Goal: Book appointment/travel/reservation

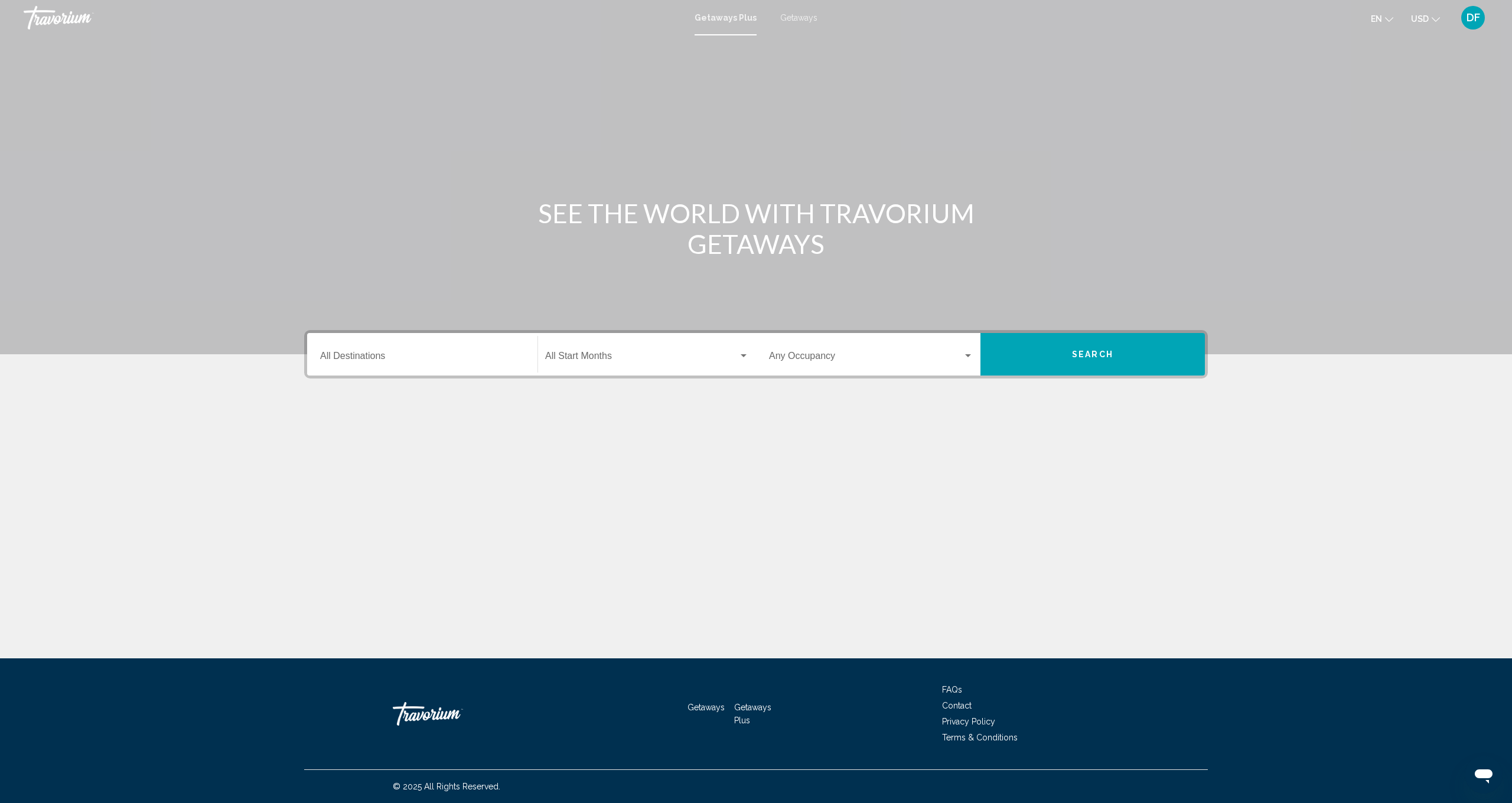
click at [410, 349] on div "Destination All Destinations" at bounding box center [422, 354] width 205 height 37
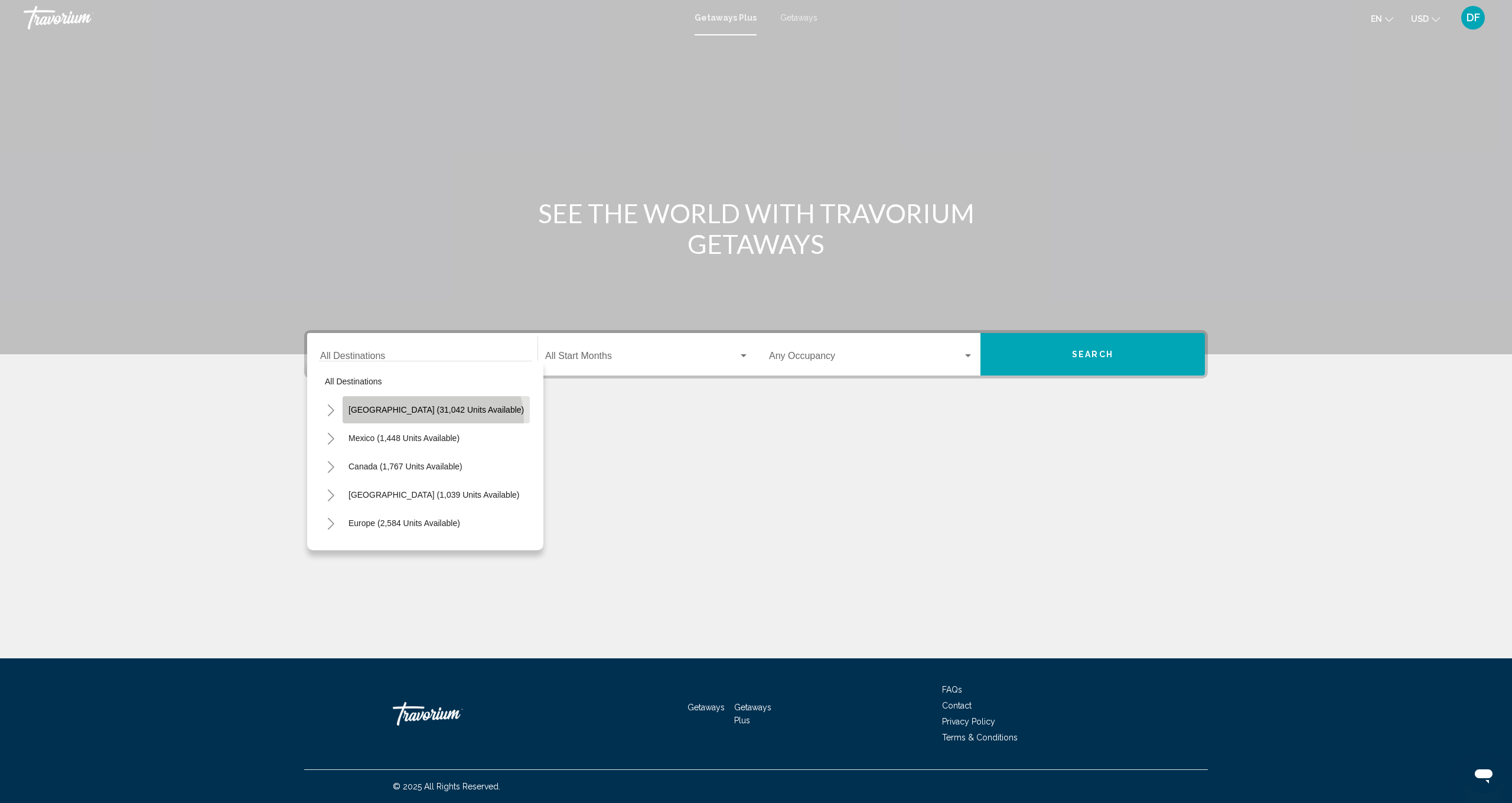
click at [432, 420] on button "[GEOGRAPHIC_DATA] (31,042 units available)" at bounding box center [436, 410] width 187 height 27
type input "**********"
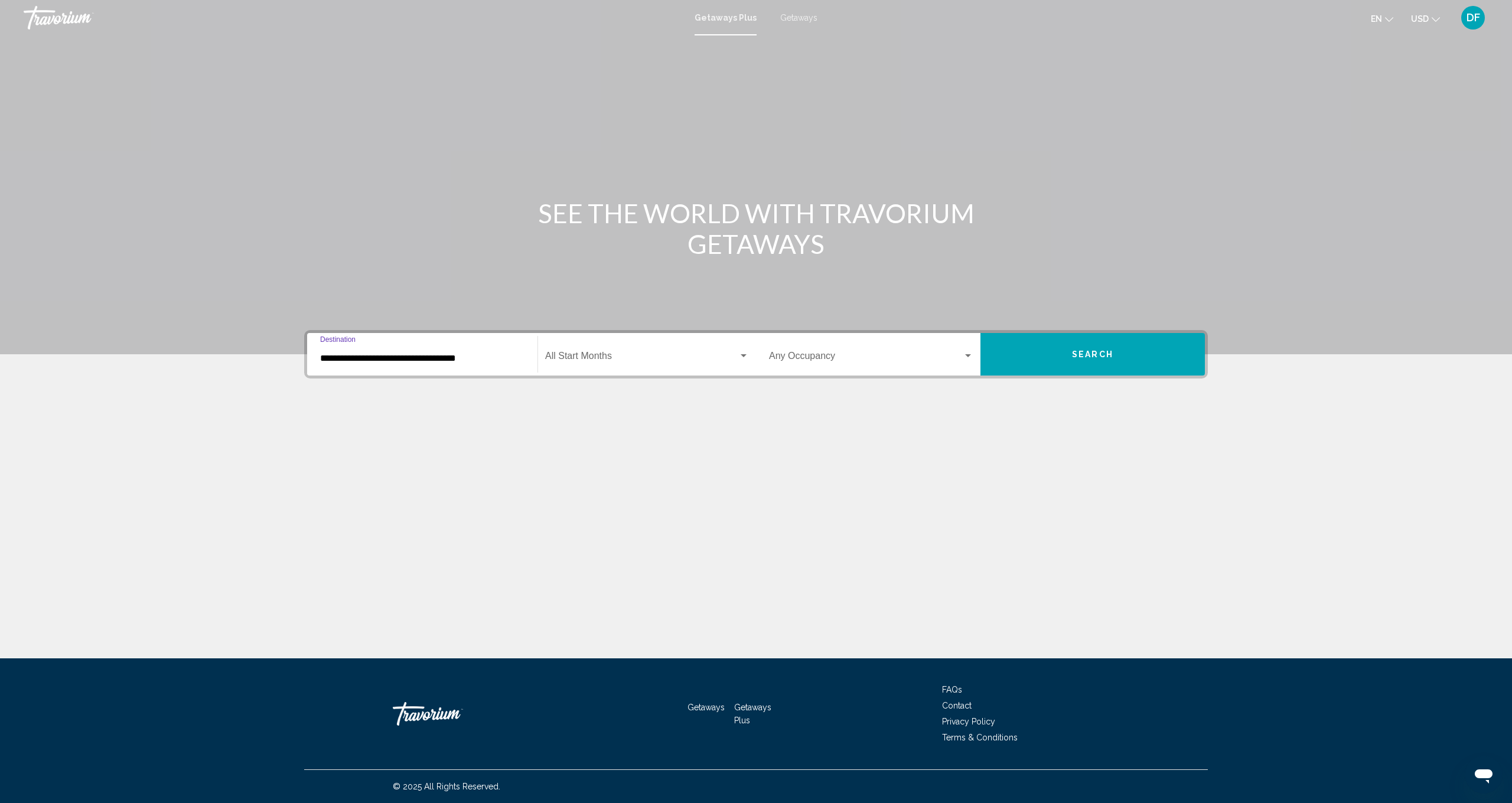
click at [612, 355] on span "Search widget" at bounding box center [641, 358] width 193 height 11
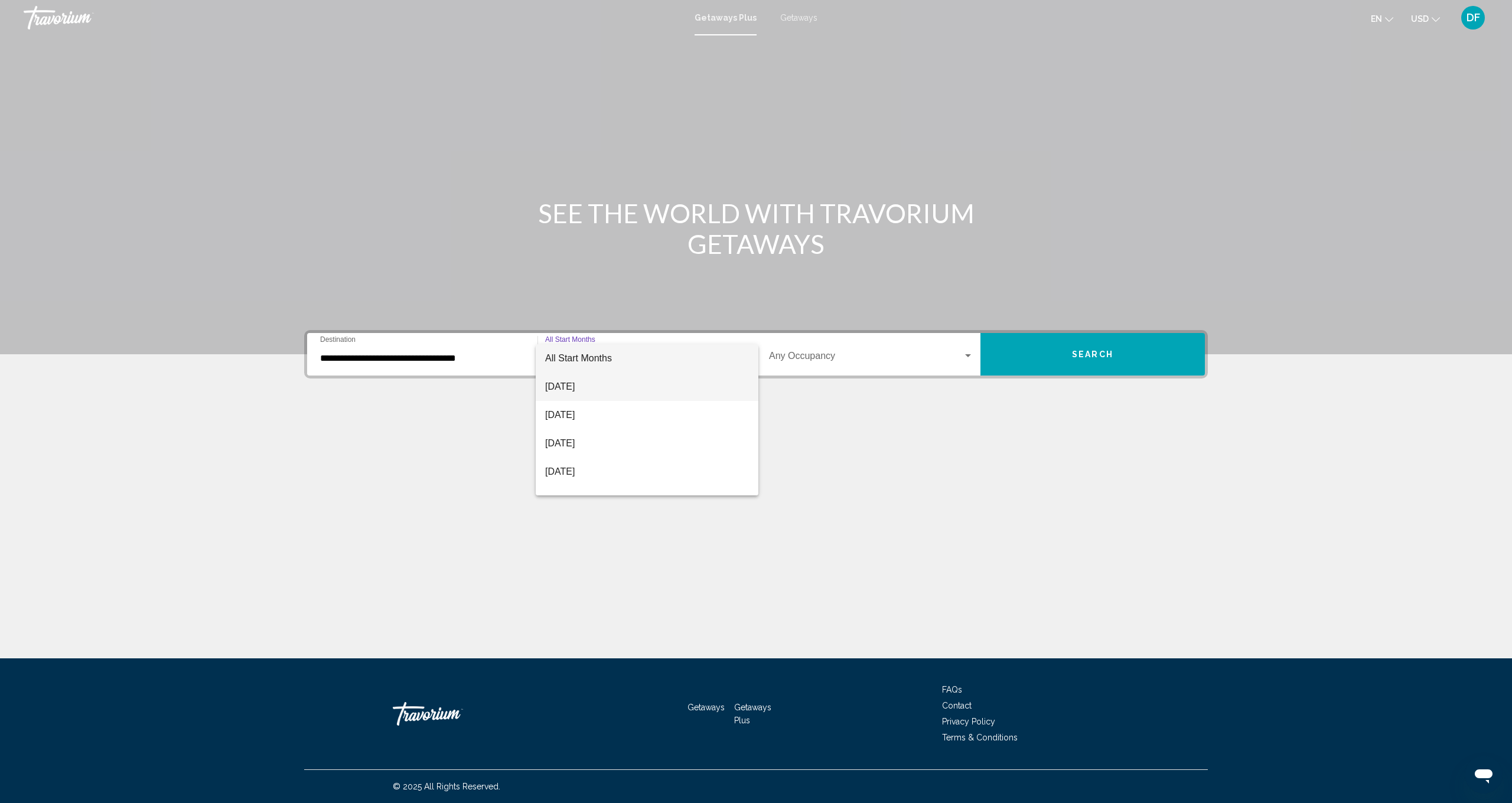
click at [606, 382] on span "[DATE]" at bounding box center [646, 386] width 204 height 28
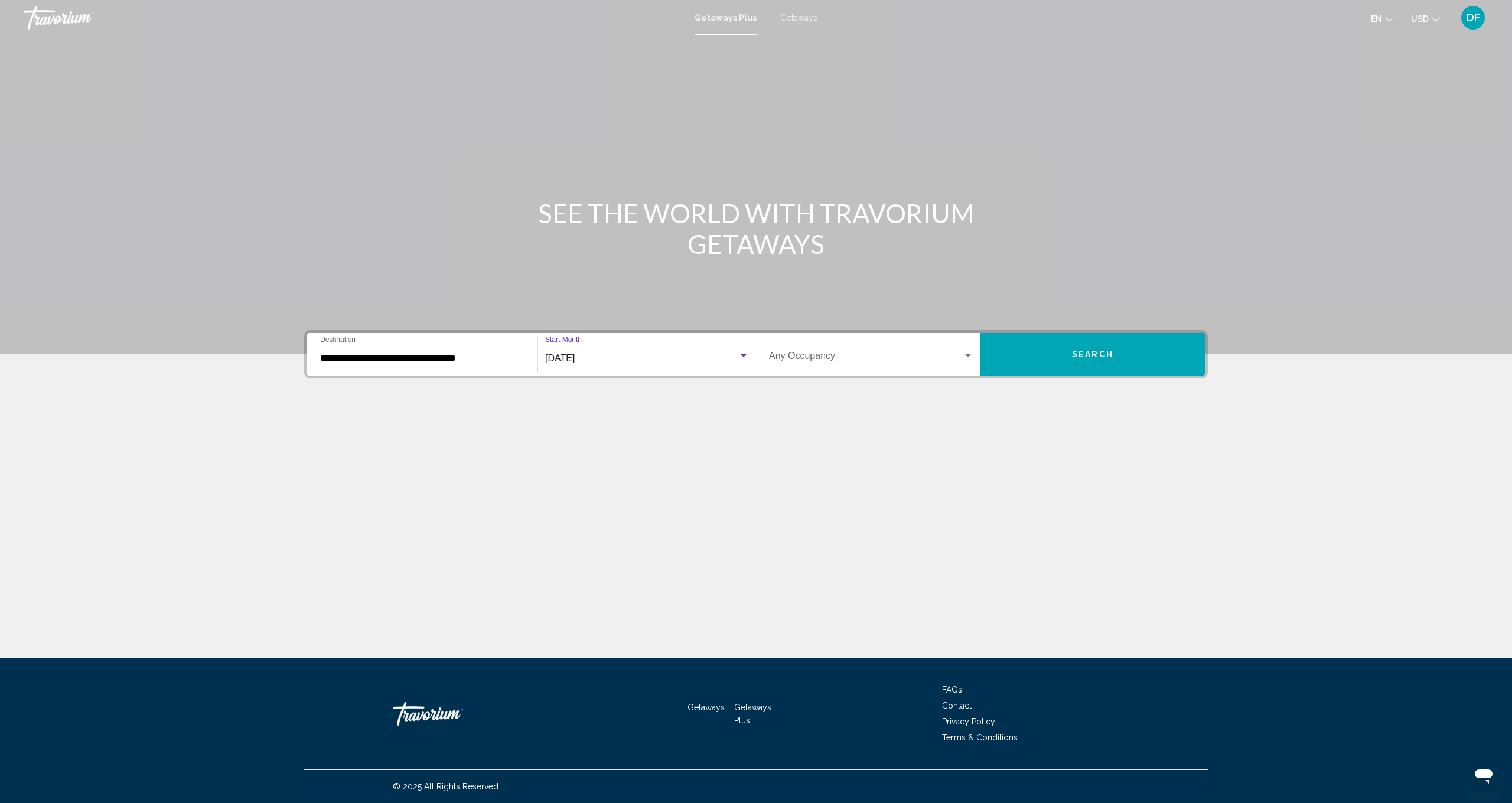
click at [846, 367] on div "Occupancy Any Occupancy" at bounding box center [872, 354] width 205 height 37
click at [814, 439] on span "4 Travelers" at bounding box center [872, 443] width 205 height 28
click at [1128, 363] on button "Search" at bounding box center [1093, 355] width 224 height 42
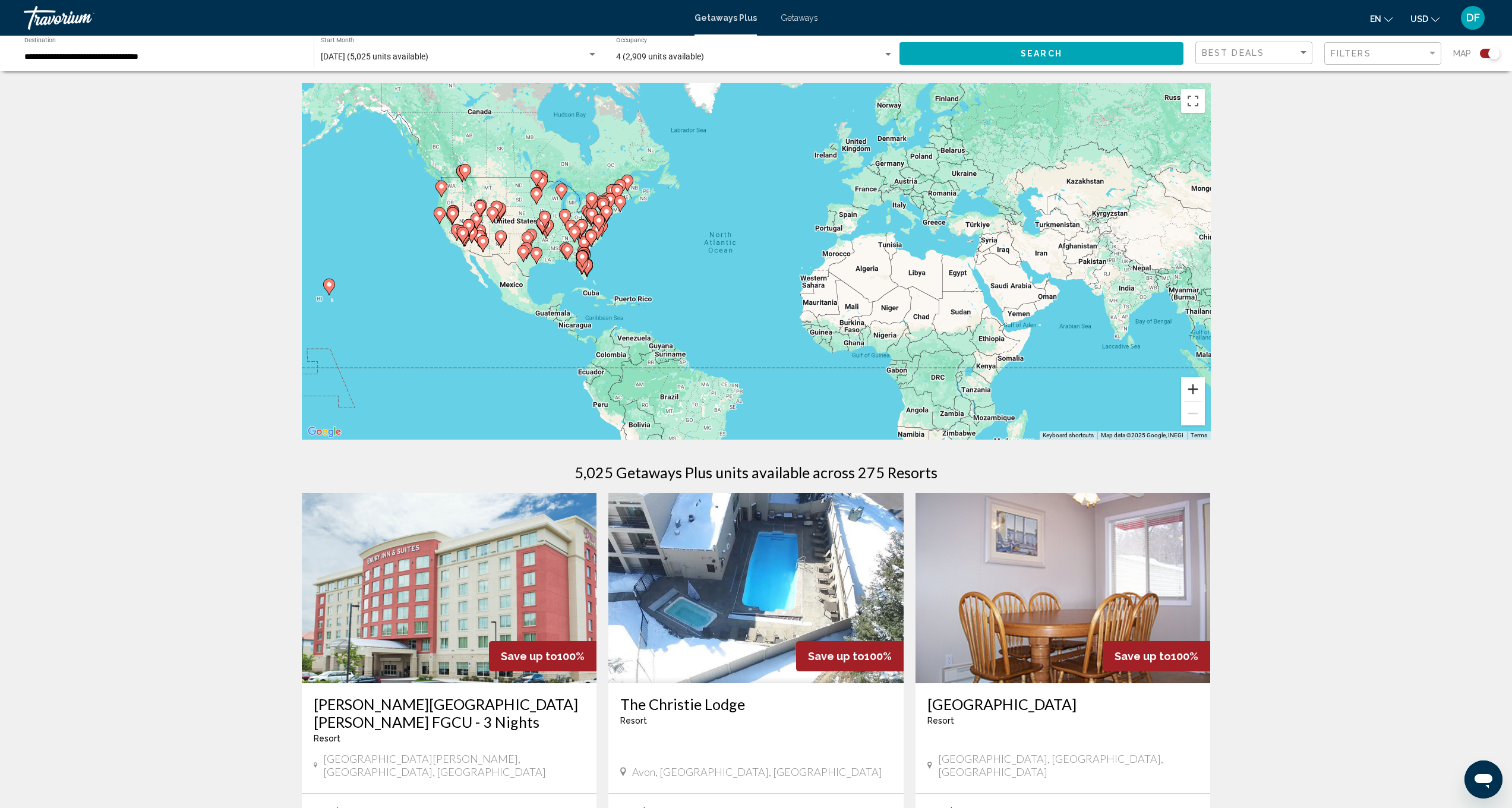
click at [1190, 381] on button "Zoom in" at bounding box center [1193, 389] width 24 height 24
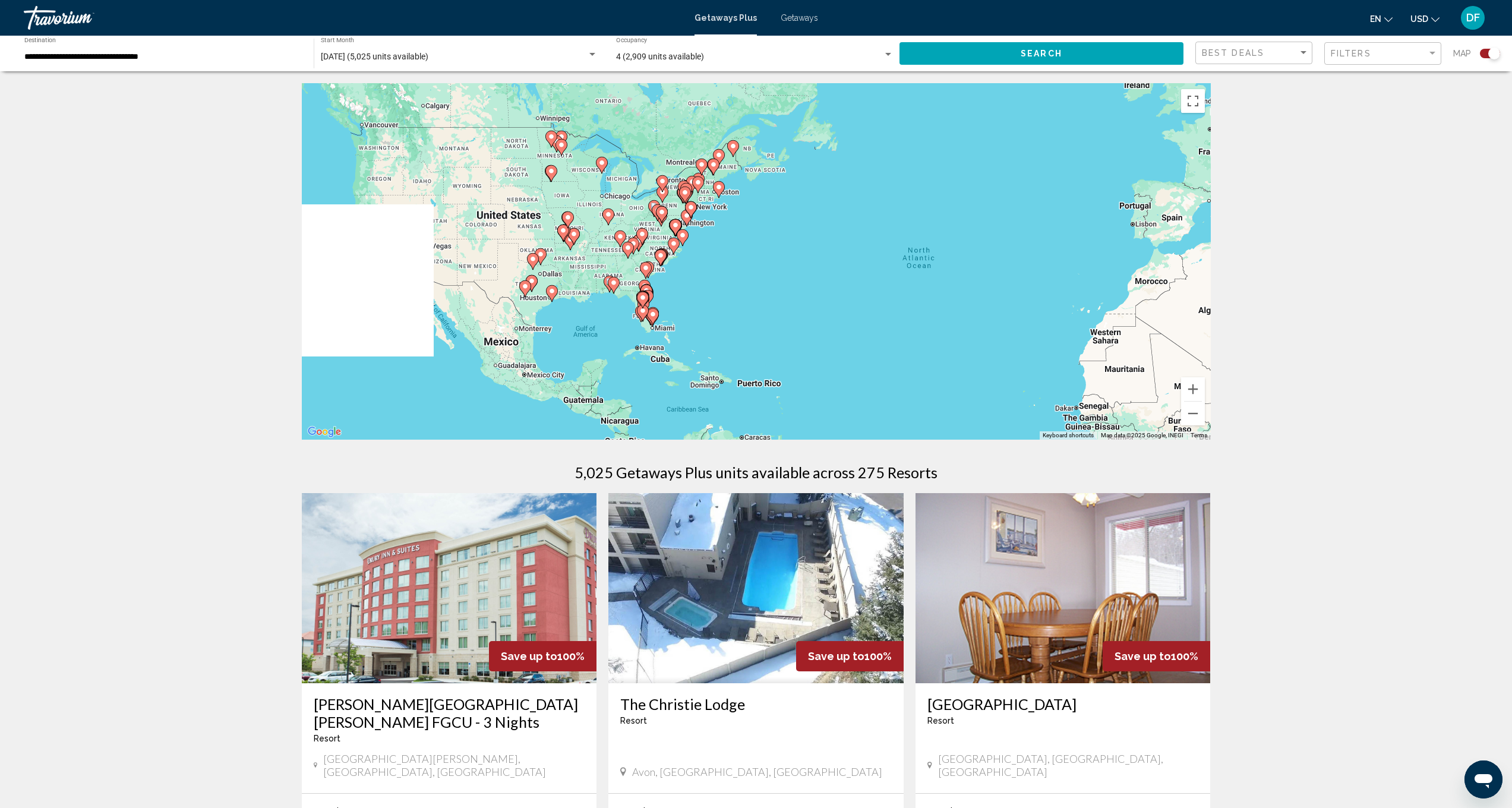
drag, startPoint x: 698, startPoint y: 307, endPoint x: 946, endPoint y: 342, distance: 250.5
click at [946, 342] on div "To activate drag with keyboard, press Alt + Enter. Once in keyboard drag state,…" at bounding box center [756, 261] width 909 height 357
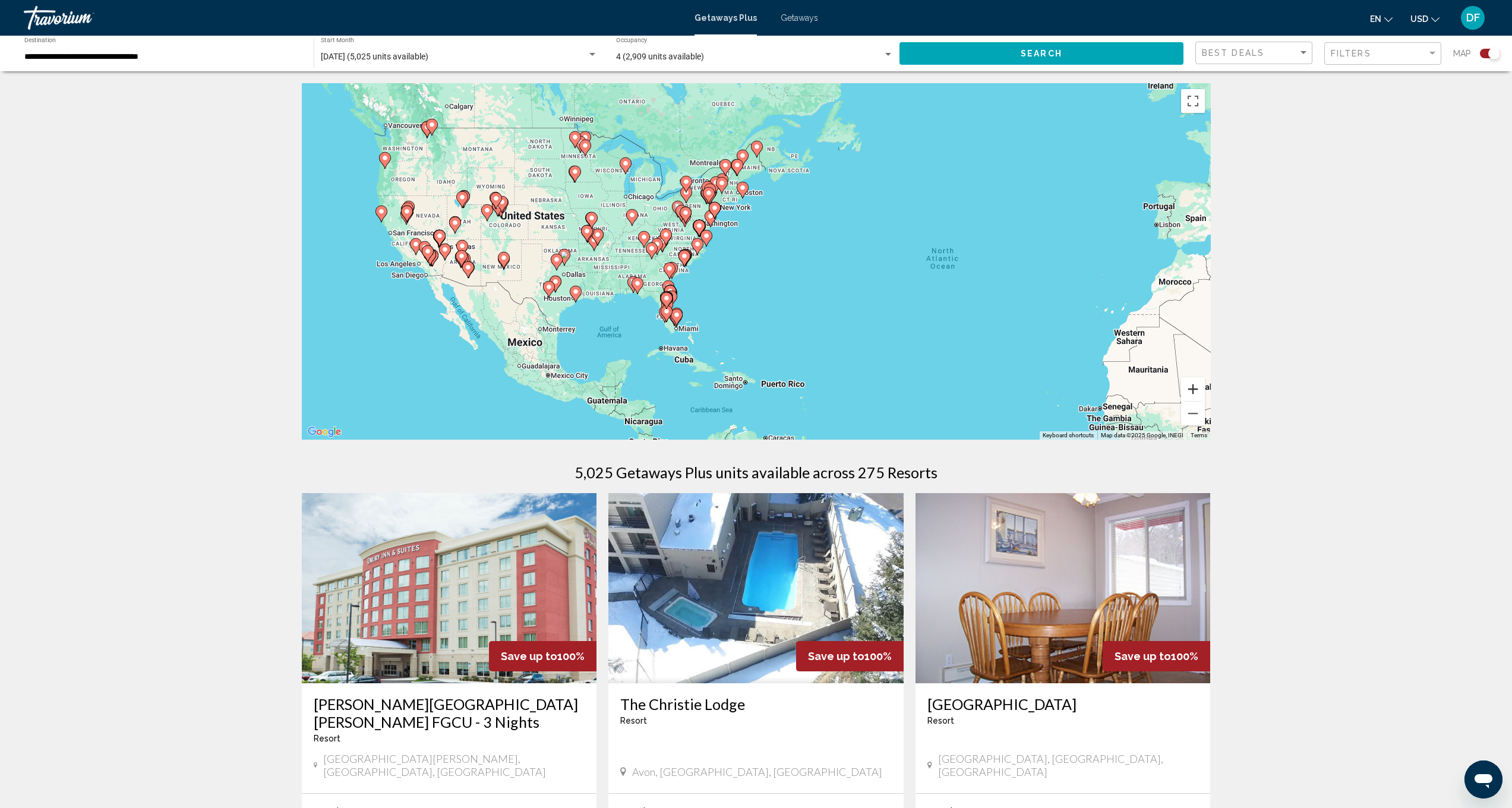
click at [1189, 390] on button "Zoom in" at bounding box center [1193, 389] width 24 height 24
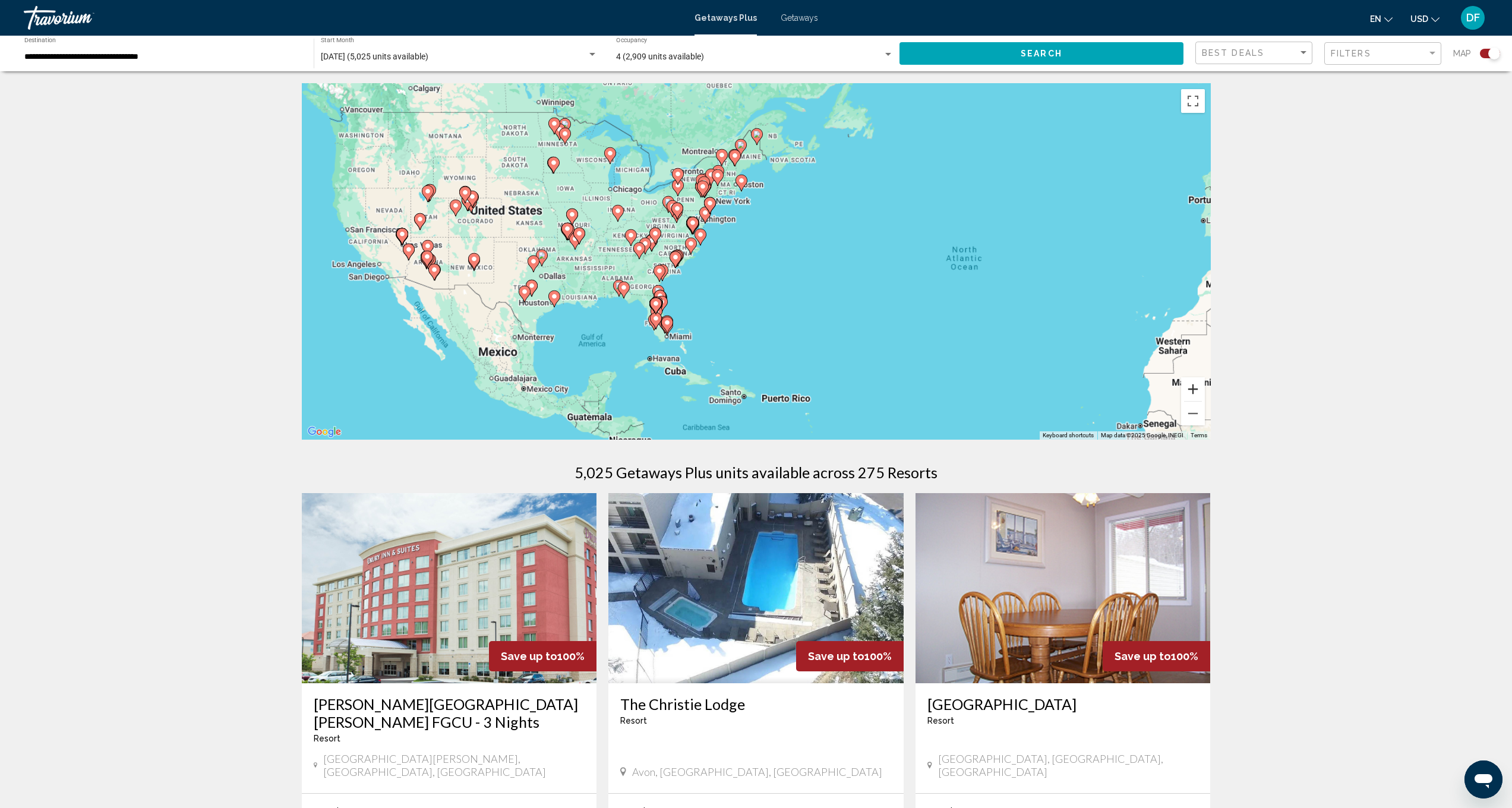
click at [1189, 390] on button "Zoom in" at bounding box center [1193, 389] width 24 height 24
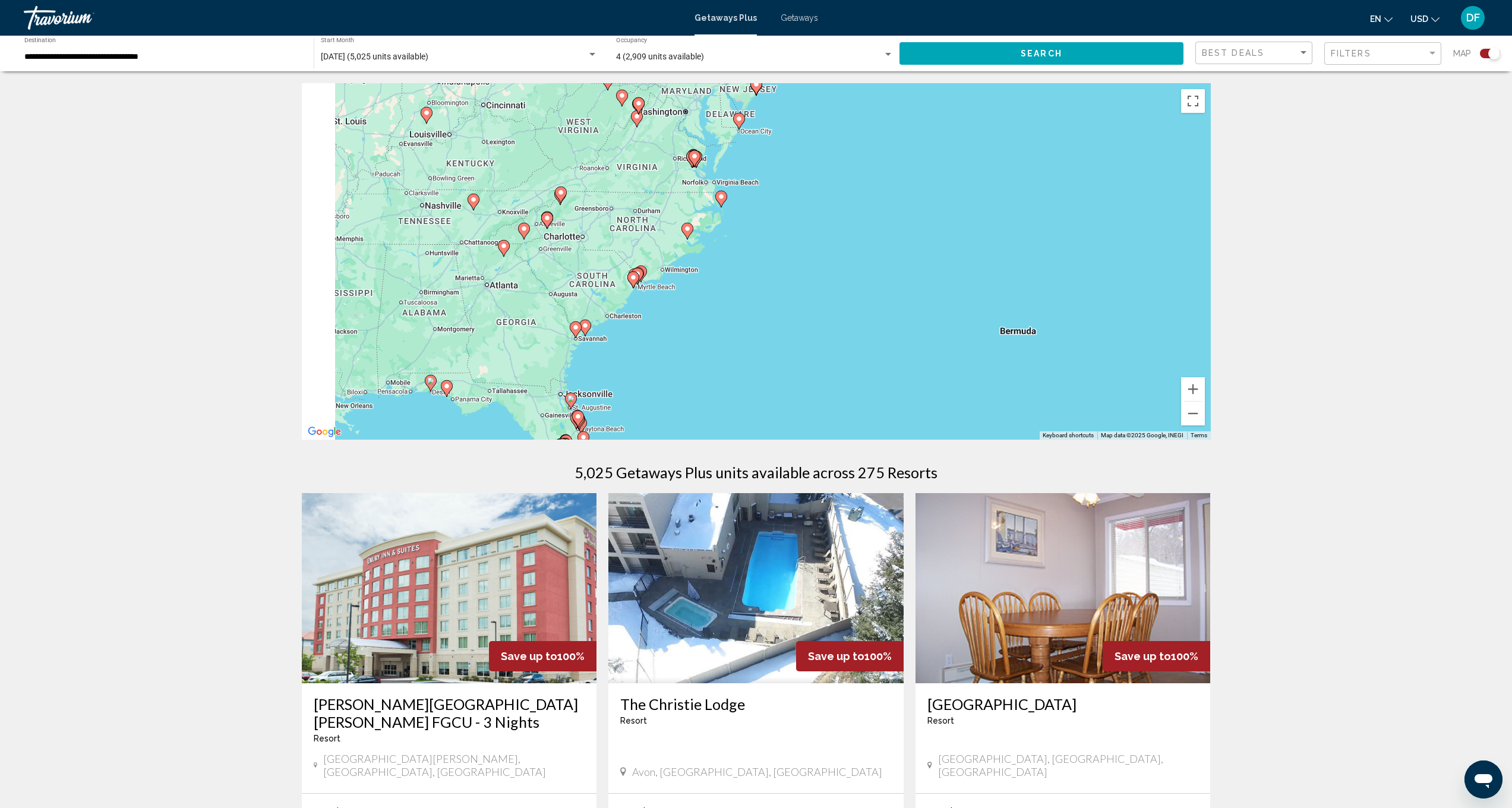
drag, startPoint x: 659, startPoint y: 265, endPoint x: 933, endPoint y: 270, distance: 274.0
click at [933, 270] on div "To activate drag with keyboard, press Alt + Enter. Once in keyboard drag state,…" at bounding box center [756, 261] width 909 height 357
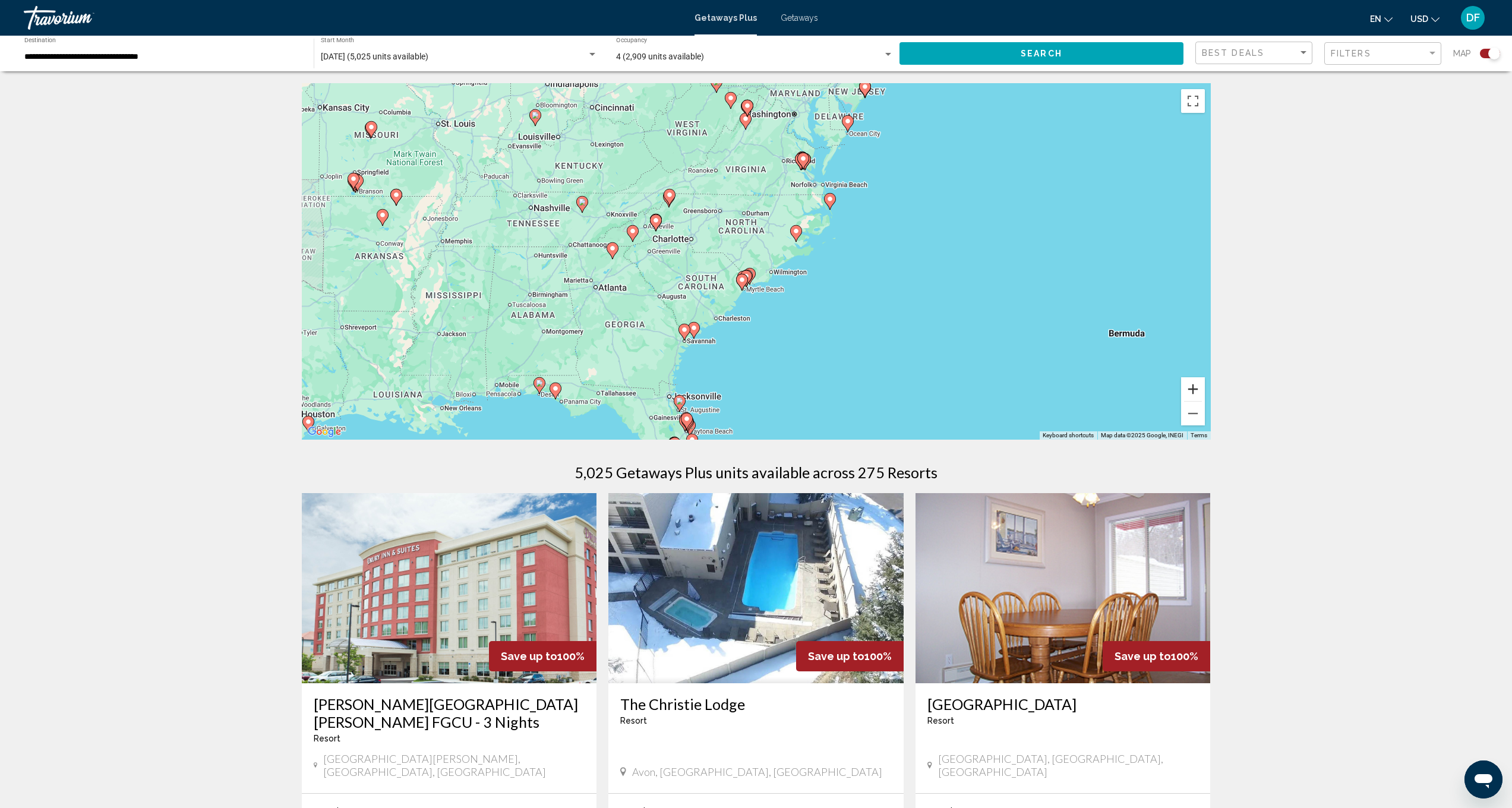
click at [1189, 385] on button "Zoom in" at bounding box center [1193, 389] width 24 height 24
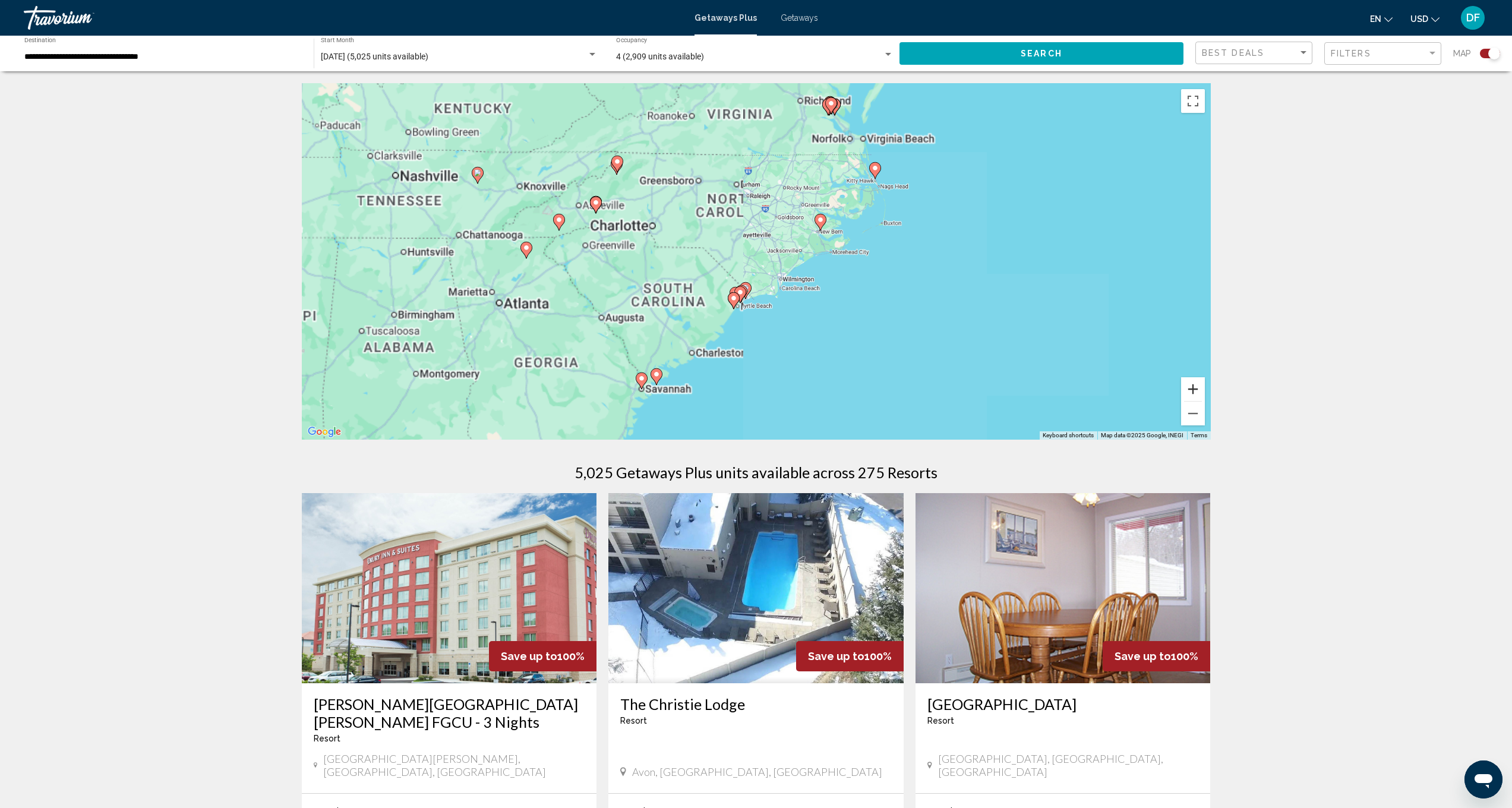
click at [1189, 385] on button "Zoom in" at bounding box center [1193, 389] width 24 height 24
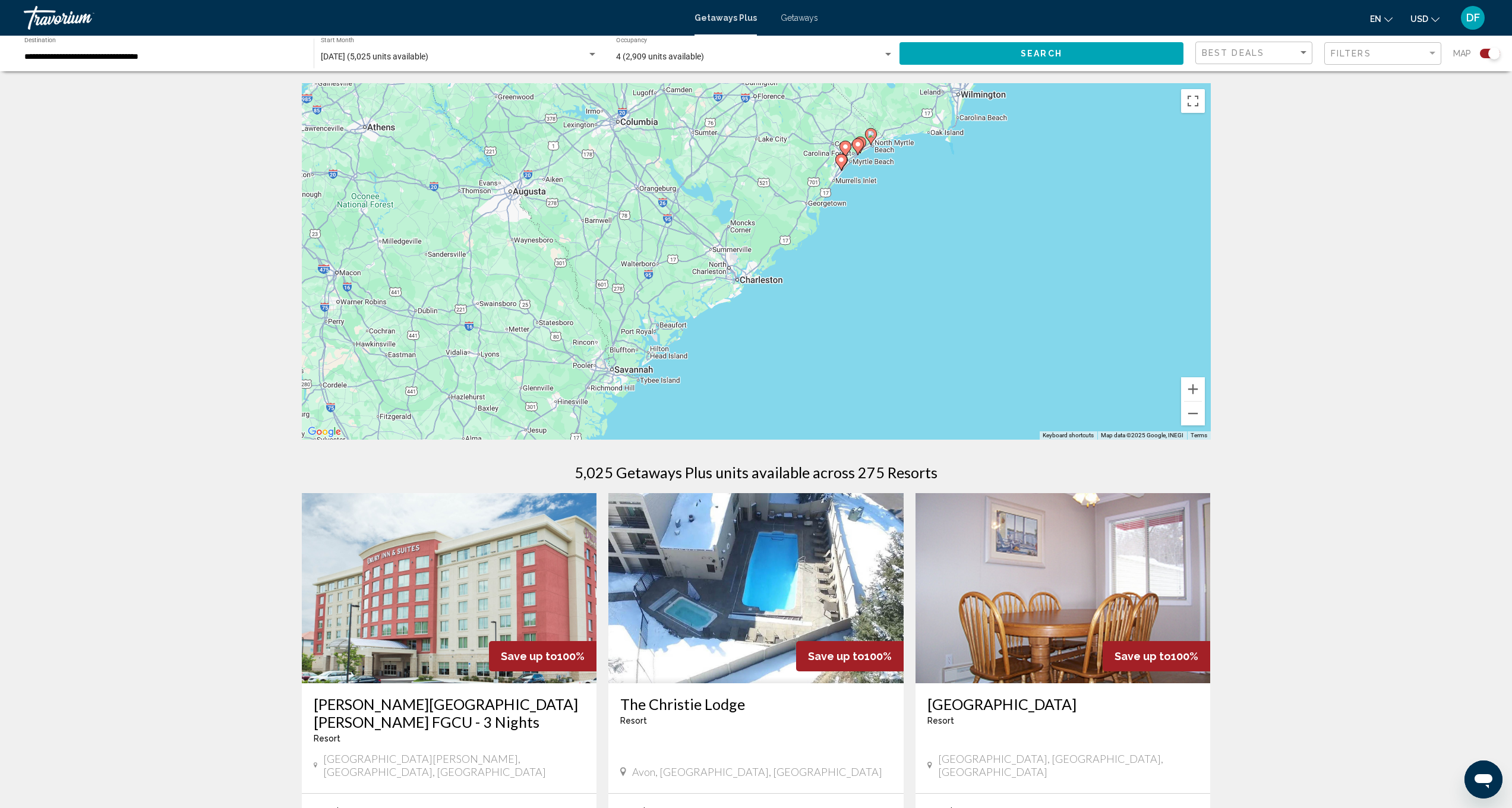
drag, startPoint x: 750, startPoint y: 367, endPoint x: 893, endPoint y: 155, distance: 255.7
click at [893, 155] on div "To activate drag with keyboard, press Alt + Enter. Once in keyboard drag state,…" at bounding box center [756, 261] width 909 height 357
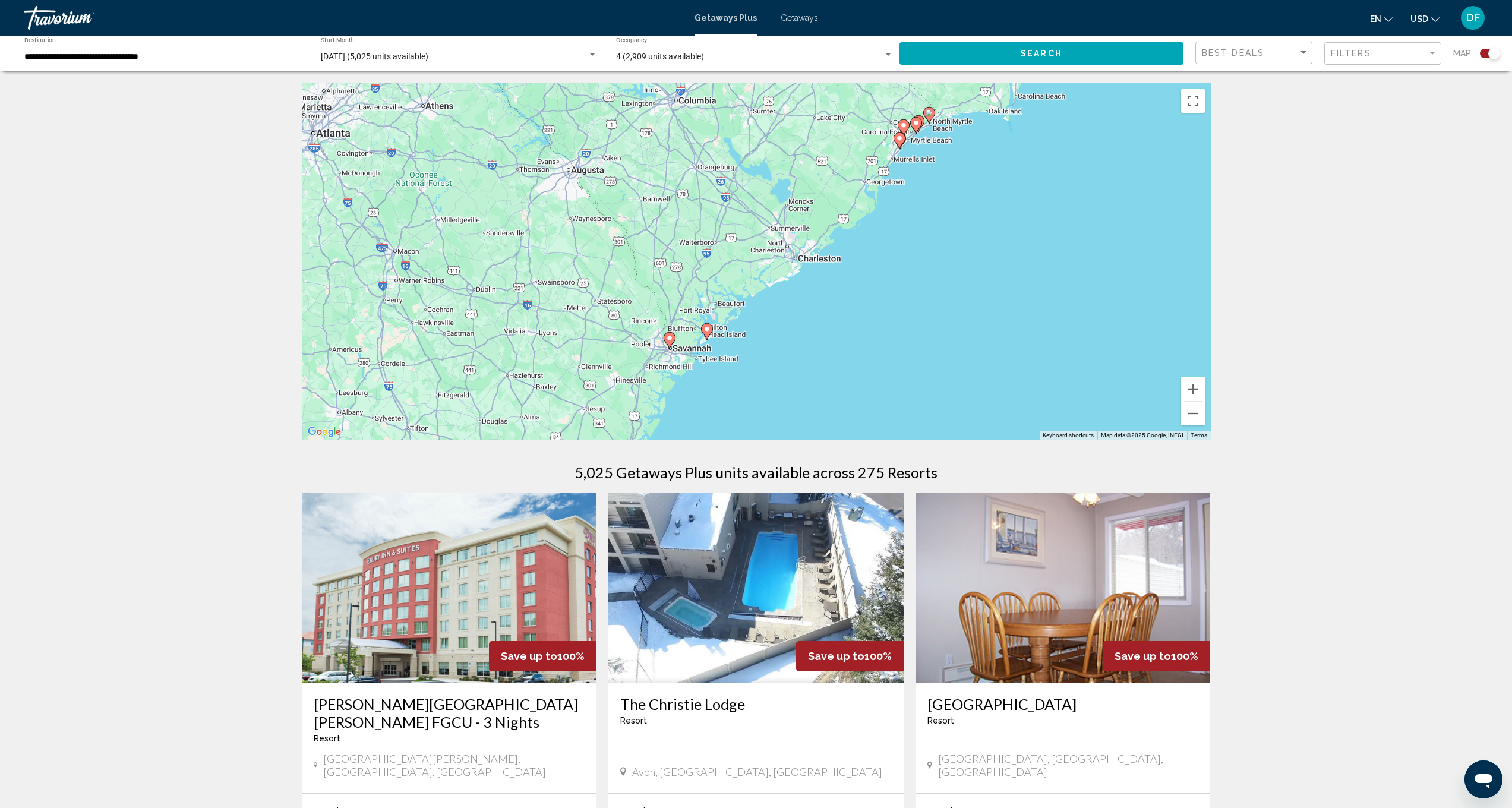
drag, startPoint x: 709, startPoint y: 307, endPoint x: 768, endPoint y: 286, distance: 62.6
click at [768, 286] on div "To activate drag with keyboard, press Alt + Enter. Once in keyboard drag state,…" at bounding box center [756, 261] width 909 height 357
click at [705, 335] on icon "Main content" at bounding box center [707, 332] width 11 height 15
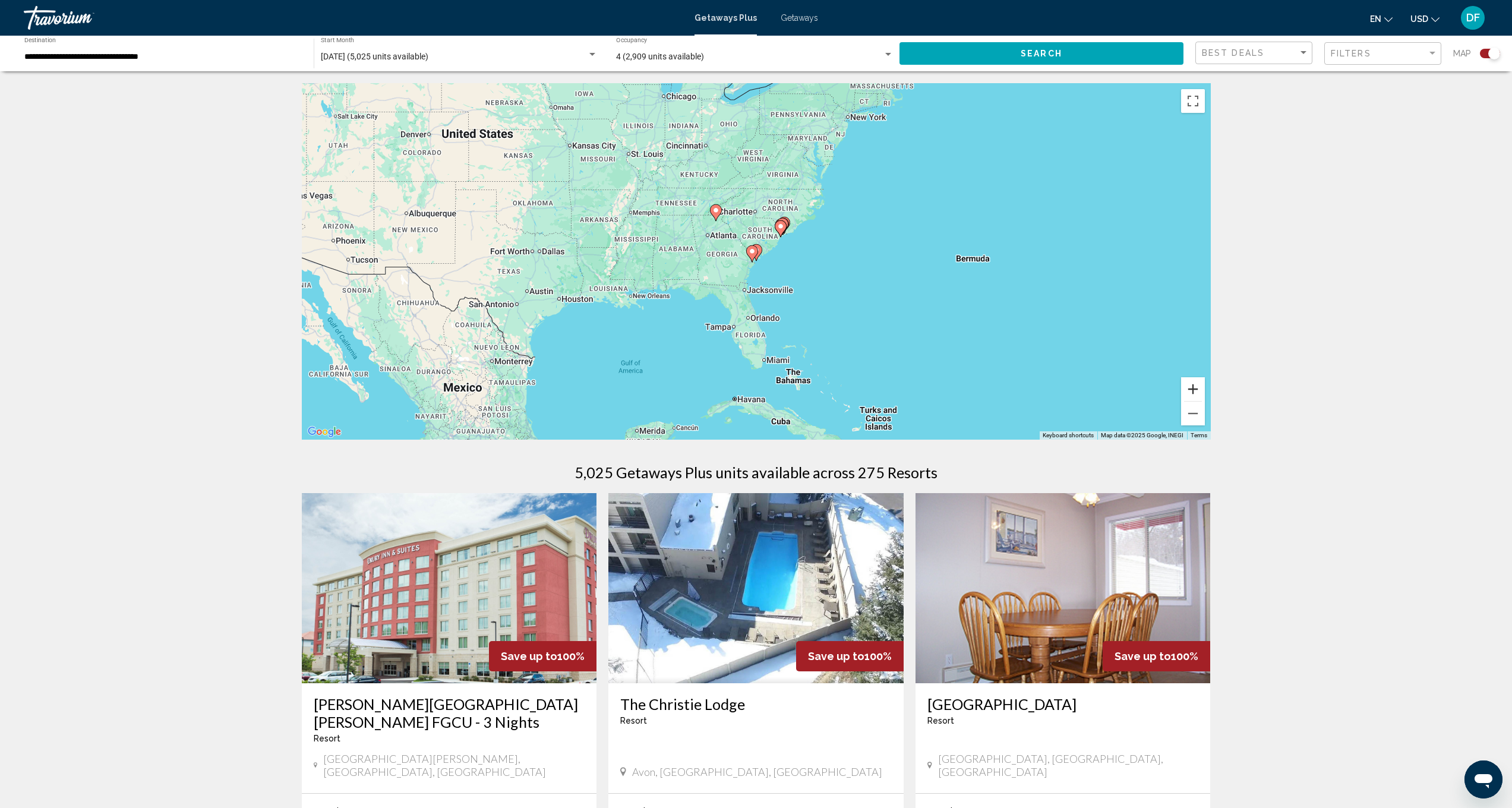
click at [1190, 394] on button "Zoom in" at bounding box center [1193, 389] width 24 height 24
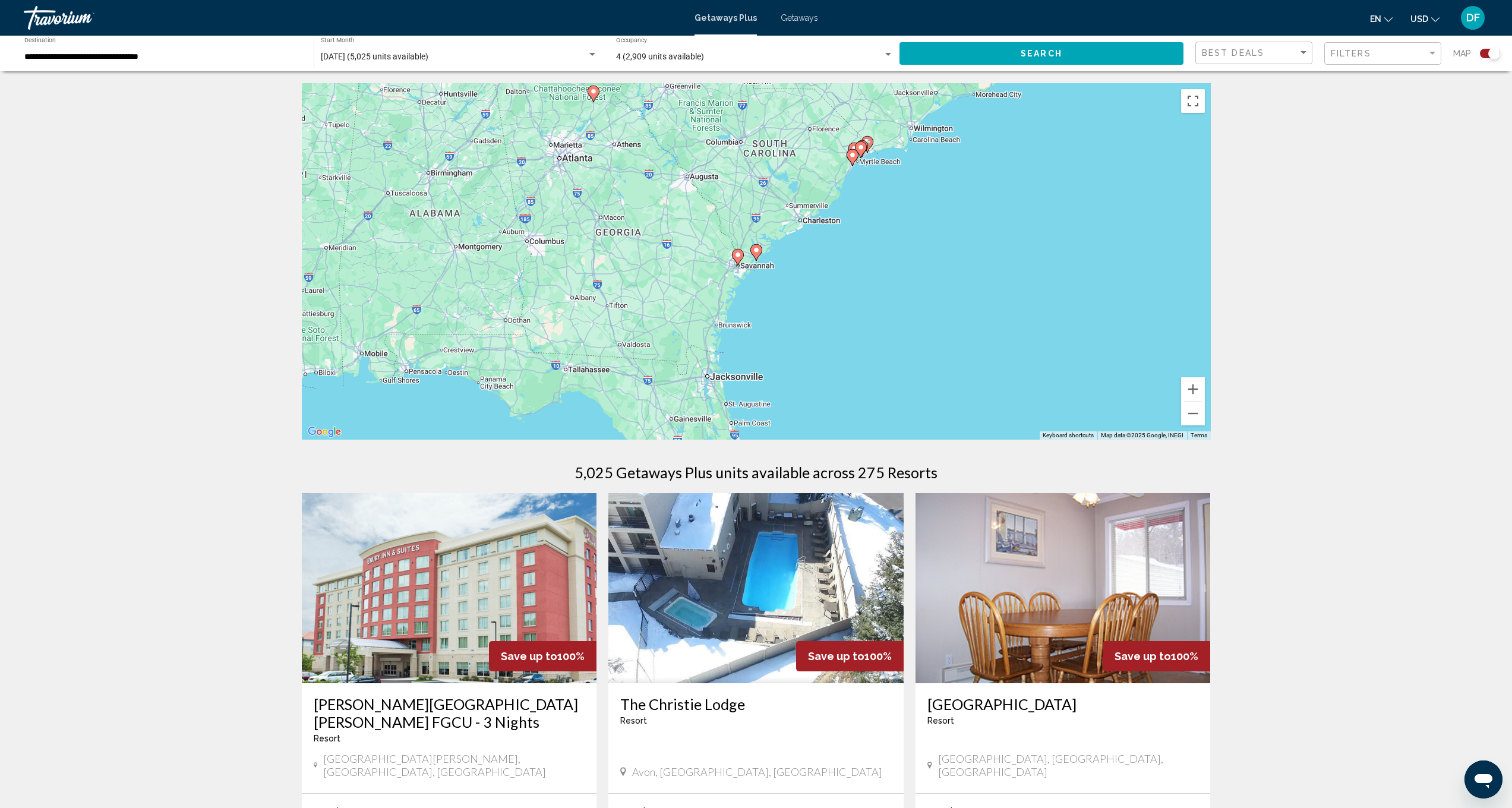
click at [756, 252] on image "Main content" at bounding box center [756, 249] width 7 height 7
click at [756, 251] on image "Main content" at bounding box center [756, 249] width 7 height 7
type input "**********"
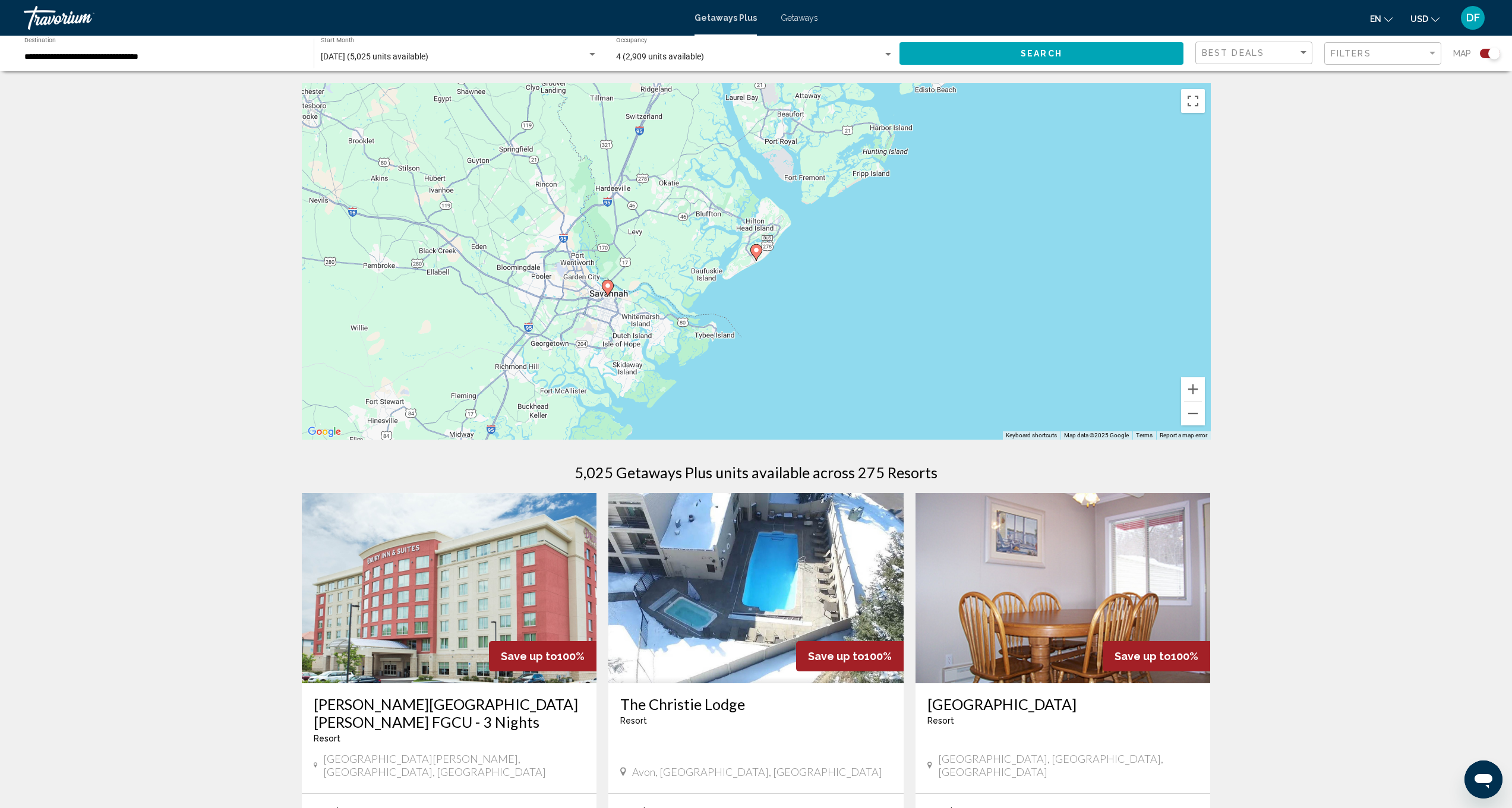
click at [756, 249] on image "Main content" at bounding box center [756, 249] width 7 height 7
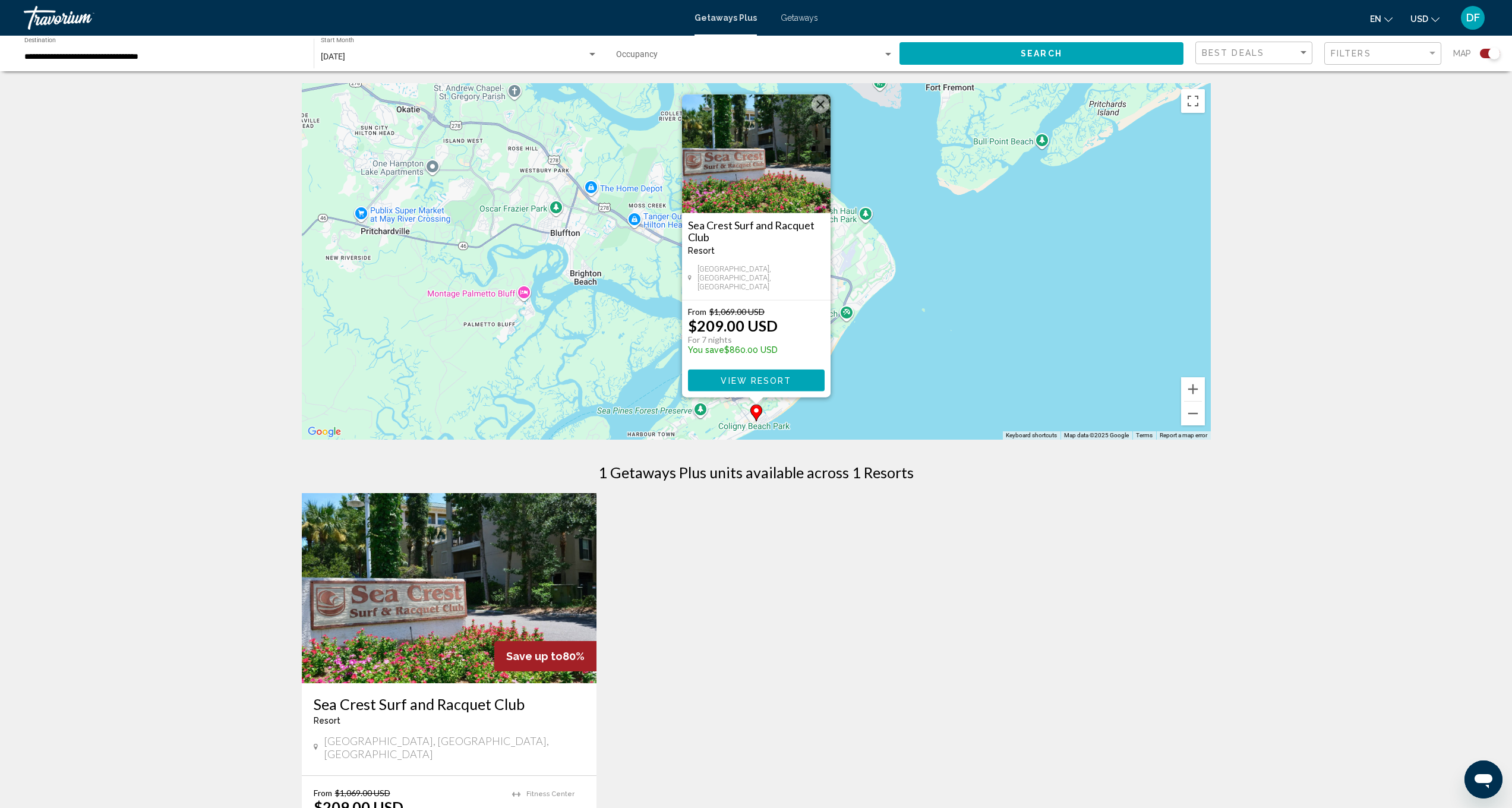
click at [756, 383] on span "View Resort" at bounding box center [756, 380] width 71 height 9
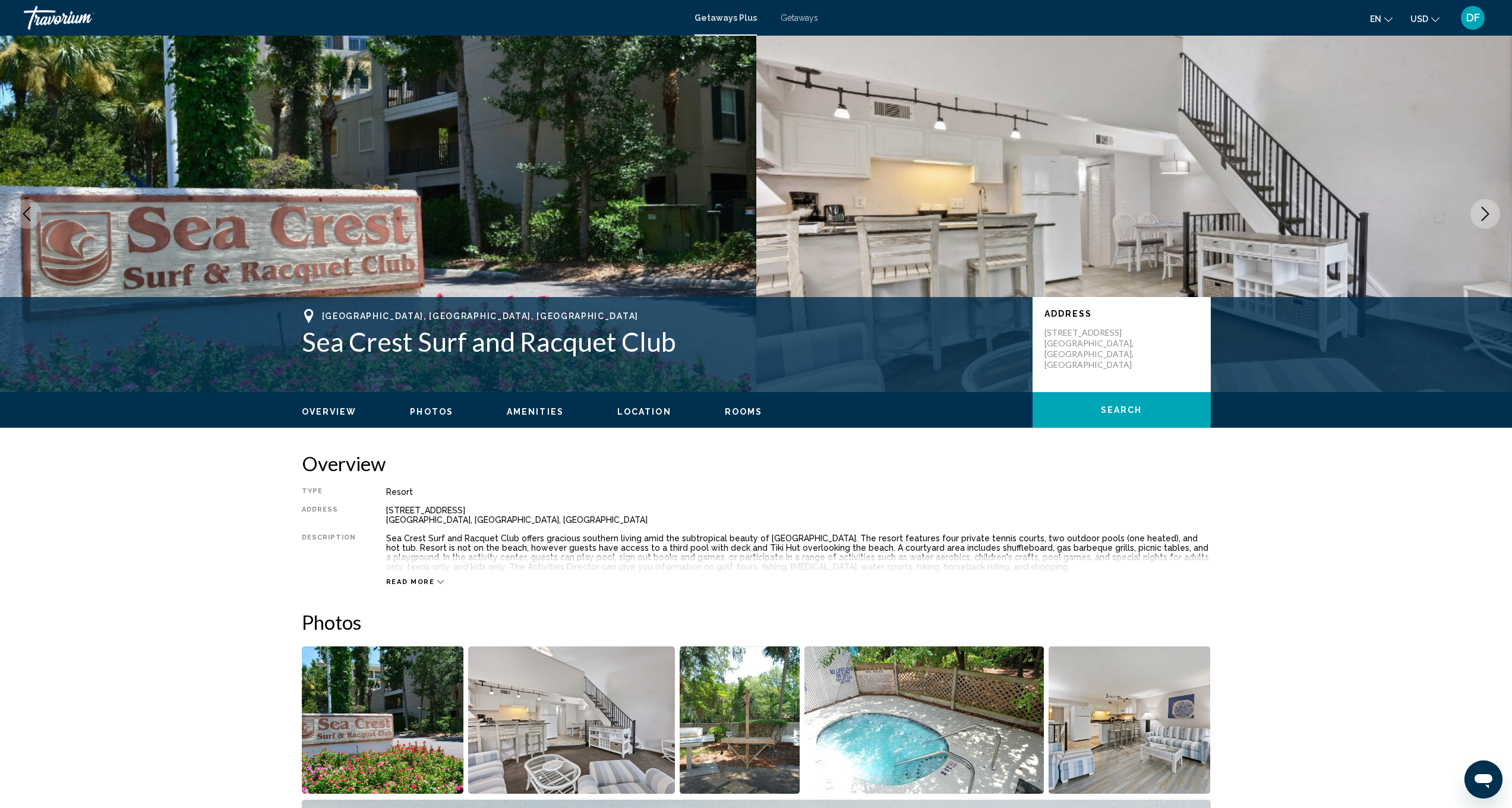
click at [1493, 213] on button "Next image" at bounding box center [1485, 213] width 30 height 30
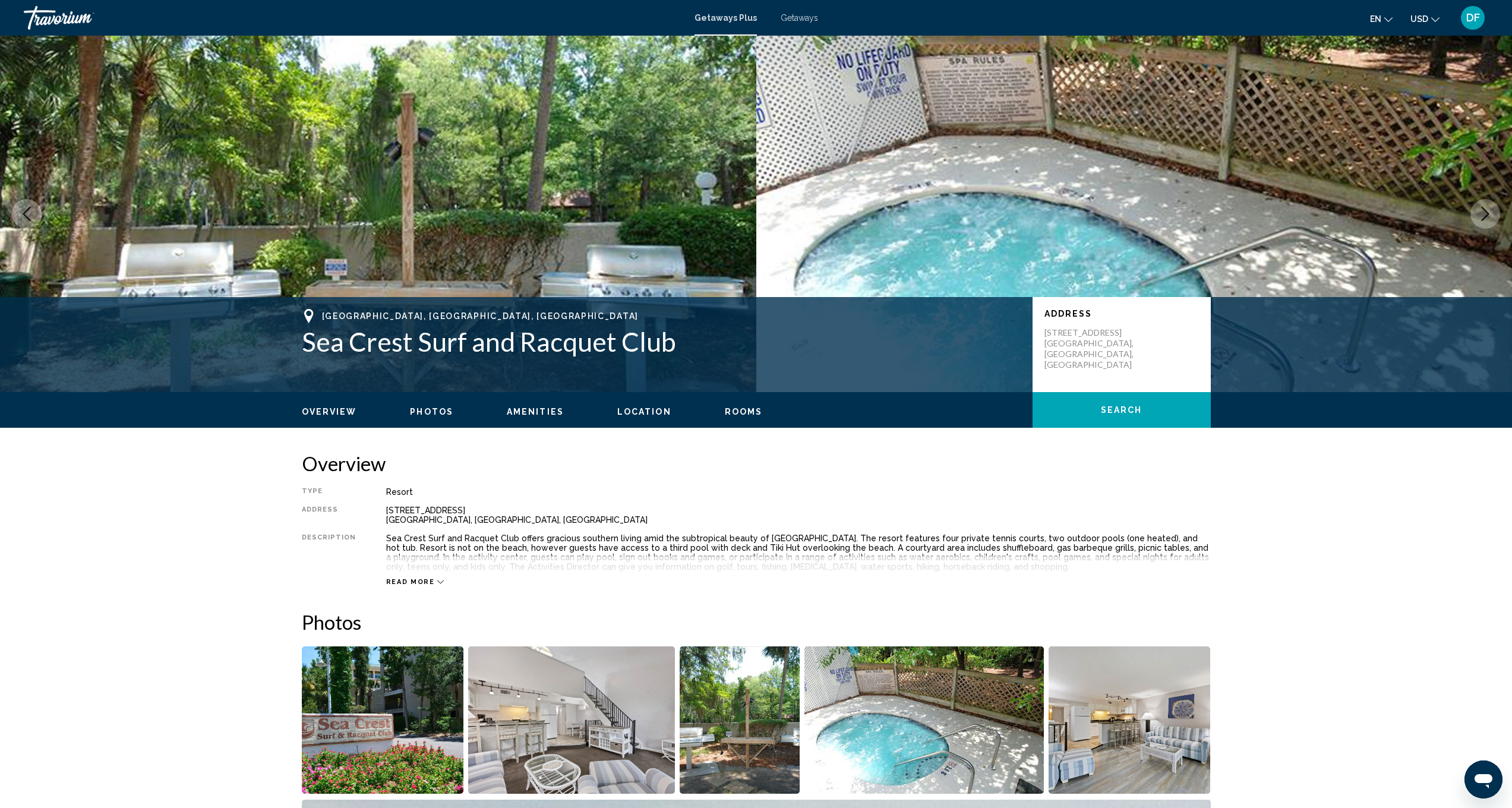
click at [1493, 213] on button "Next image" at bounding box center [1485, 213] width 30 height 30
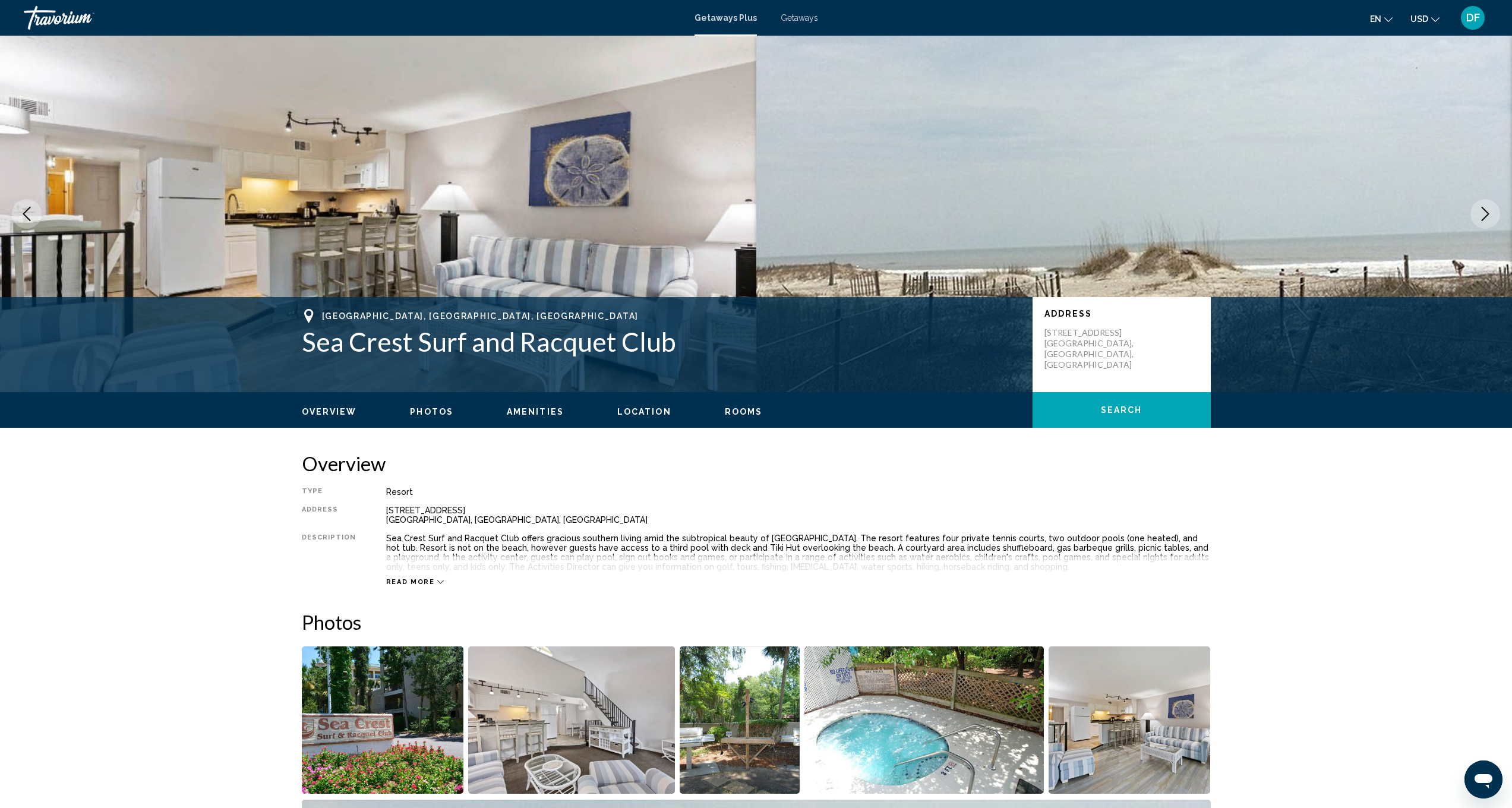
click at [1493, 213] on button "Next image" at bounding box center [1485, 213] width 30 height 30
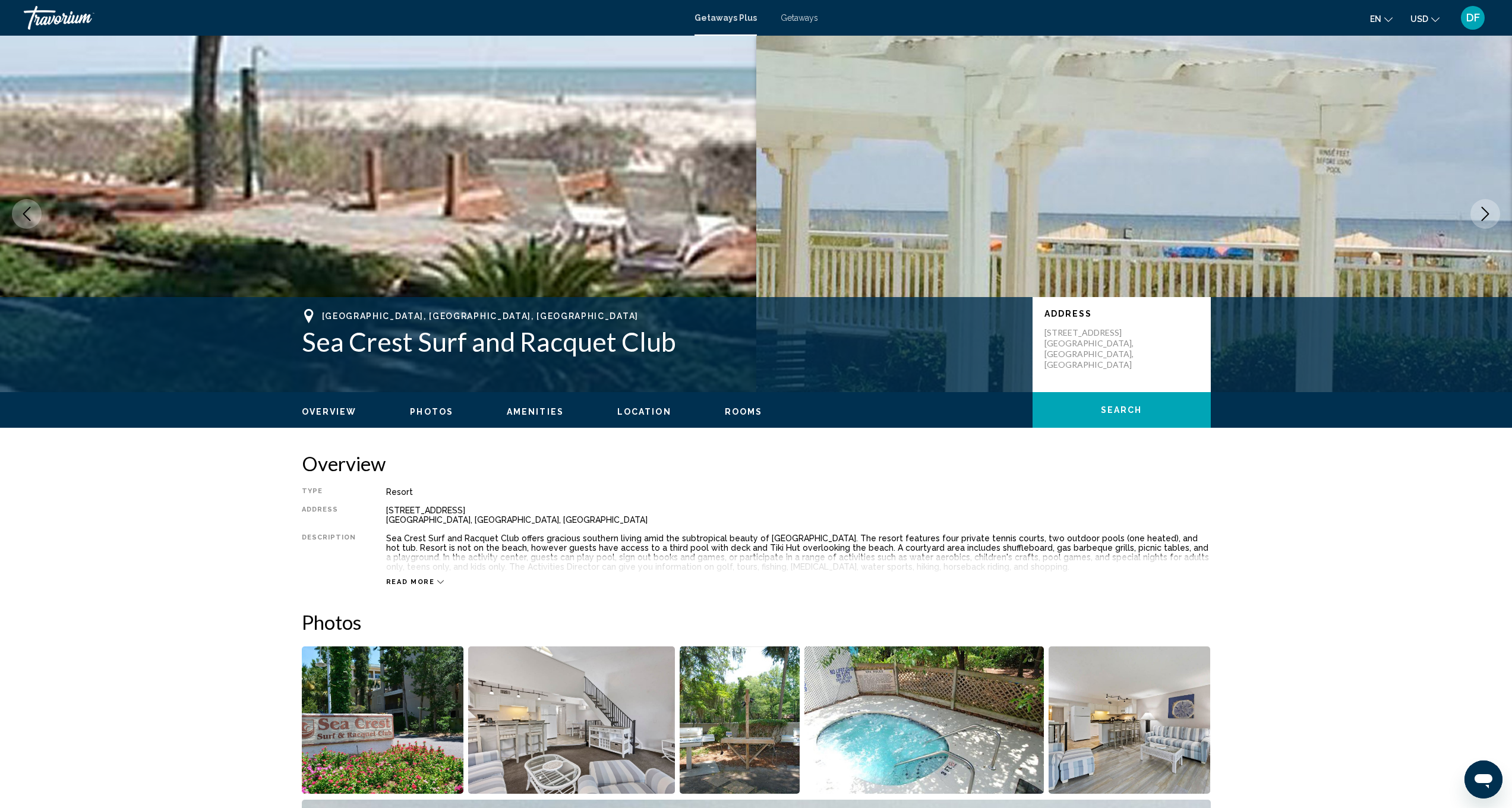
click at [1493, 213] on button "Next image" at bounding box center [1485, 213] width 30 height 30
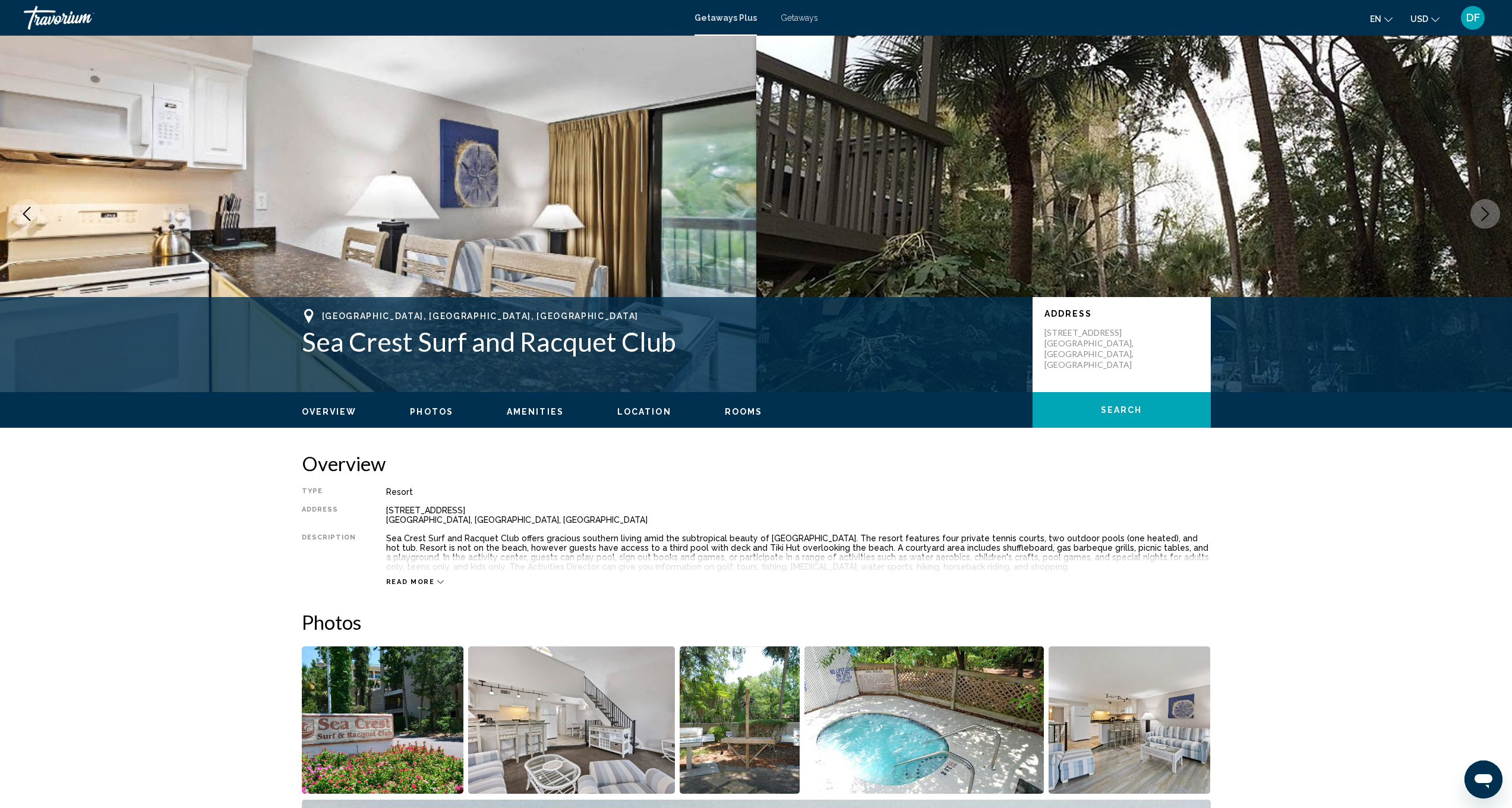
click at [1493, 213] on button "Next image" at bounding box center [1485, 213] width 30 height 30
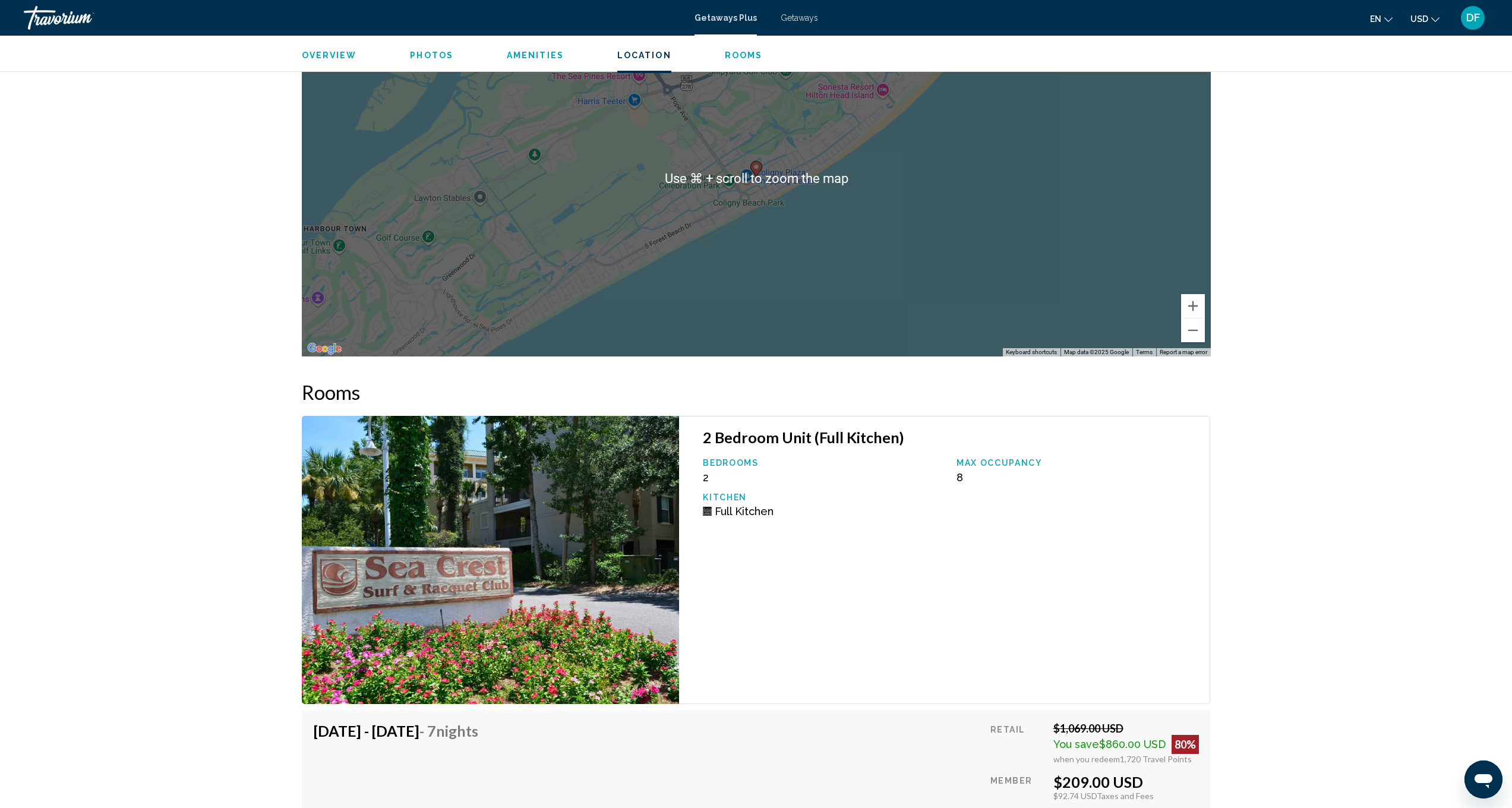
scroll to position [1640, 0]
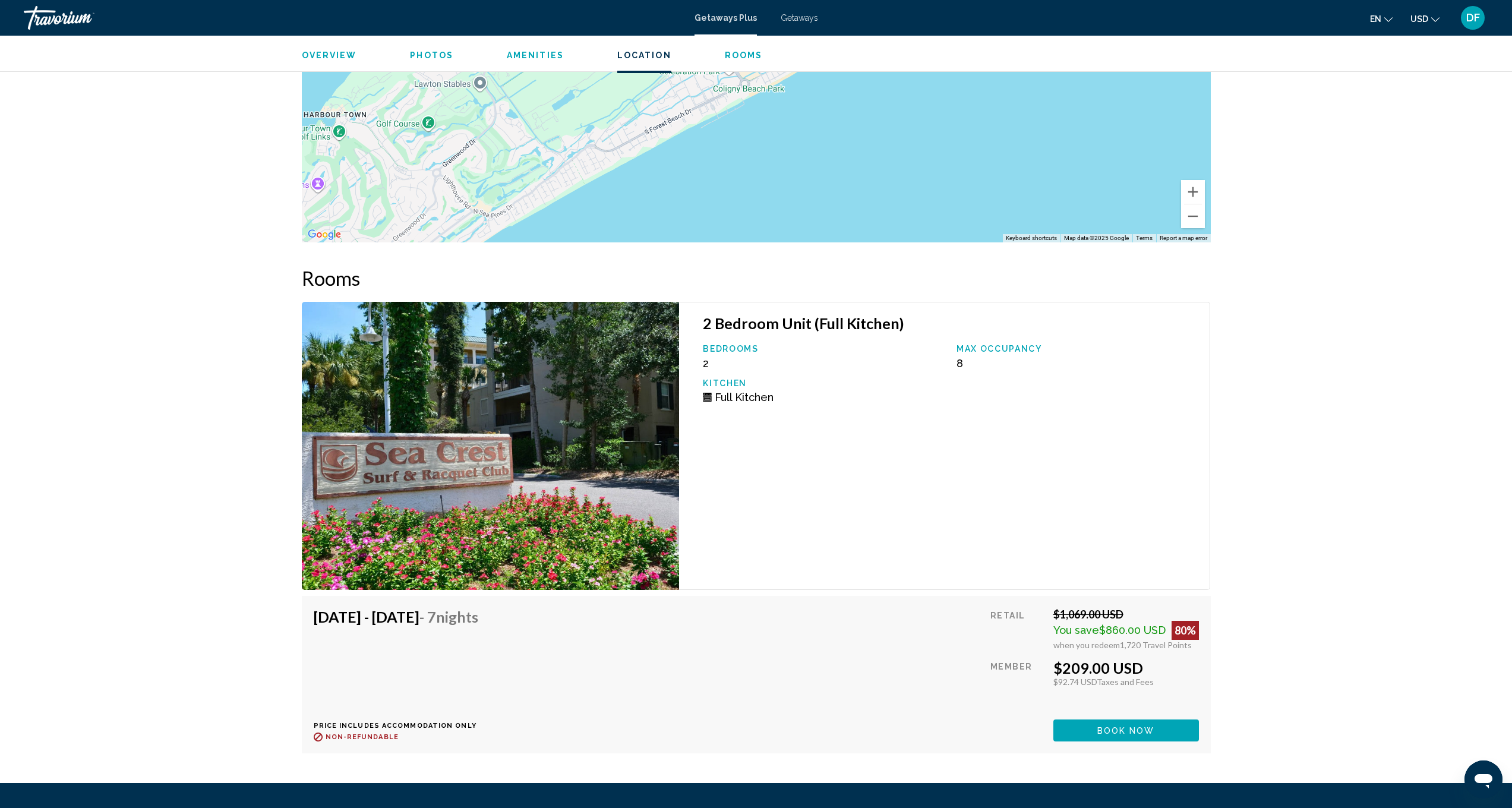
click at [519, 422] on img "Main content" at bounding box center [491, 446] width 378 height 288
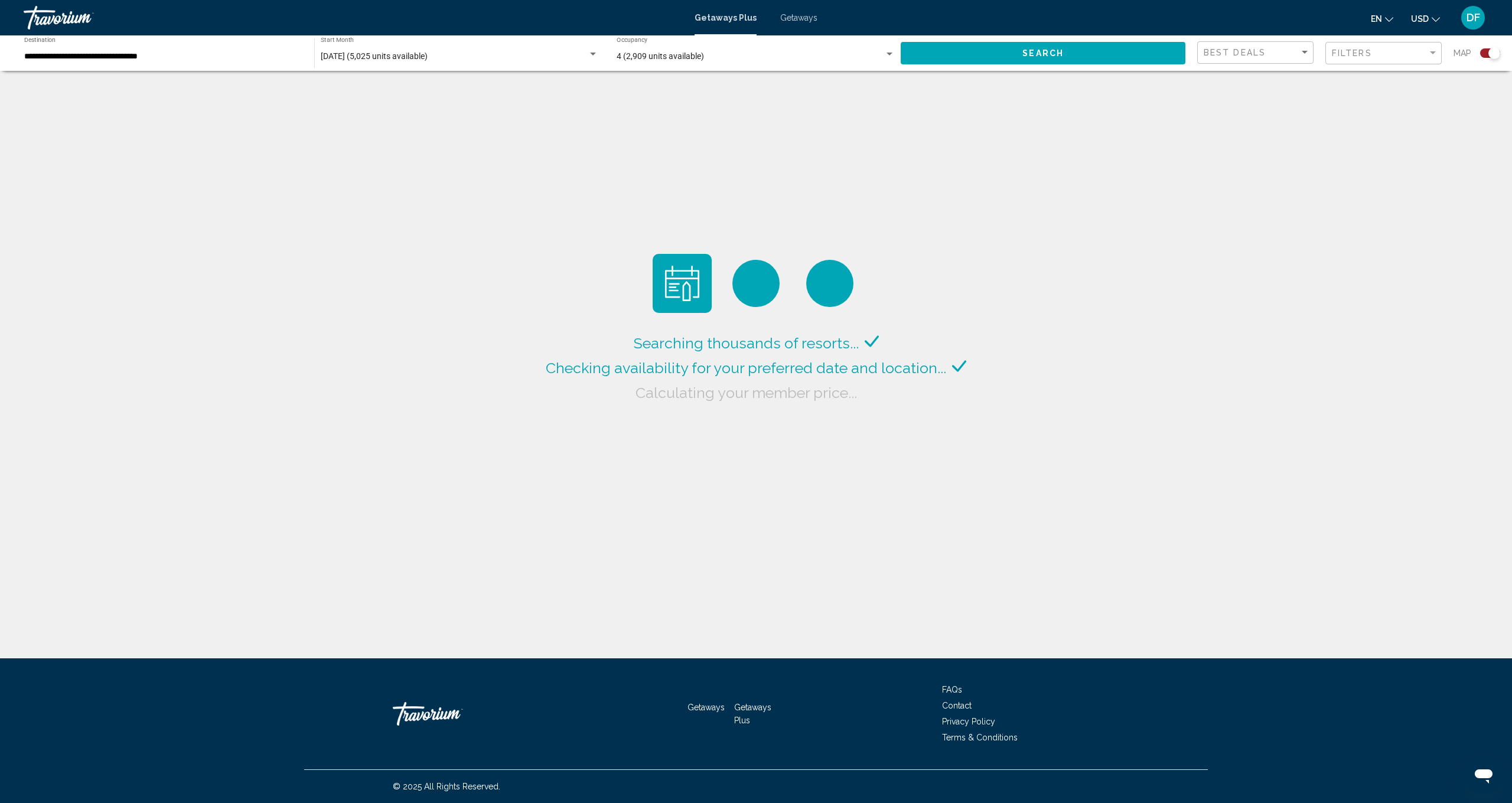
click at [617, 55] on span "4 (2,909 units available)" at bounding box center [660, 56] width 87 height 9
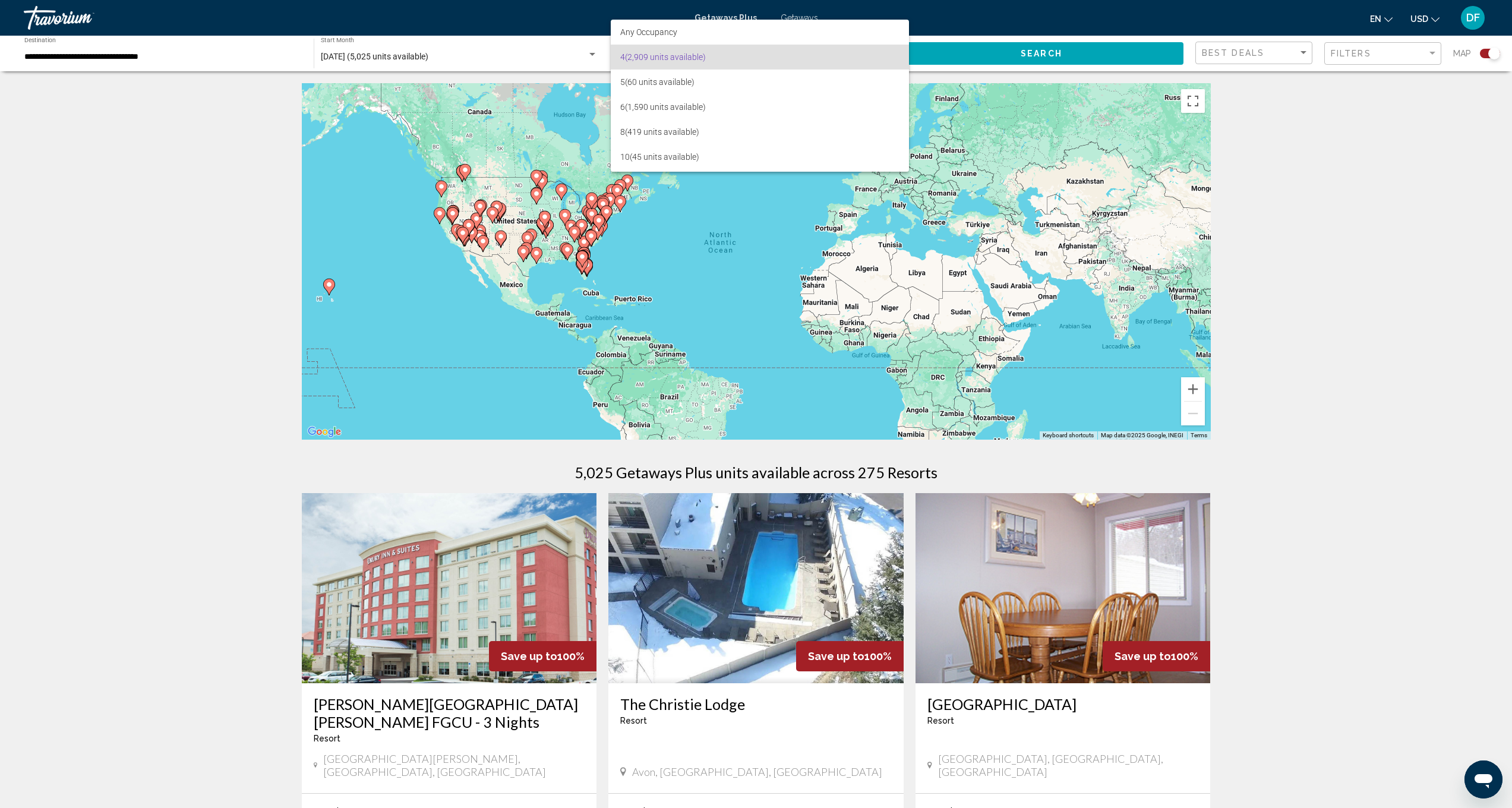
click at [1266, 249] on div at bounding box center [756, 404] width 1512 height 808
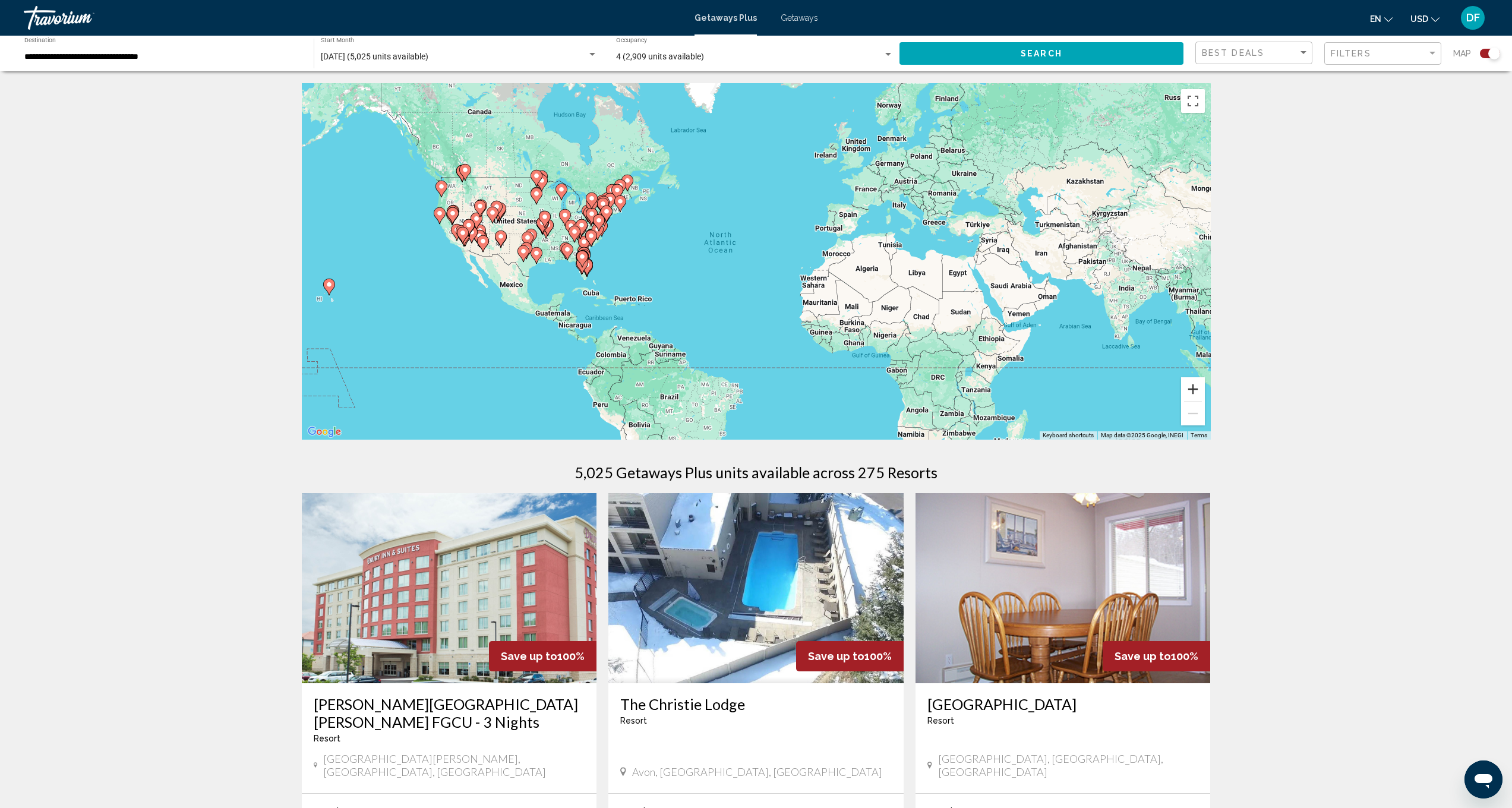
click at [1197, 387] on button "Zoom in" at bounding box center [1193, 389] width 24 height 24
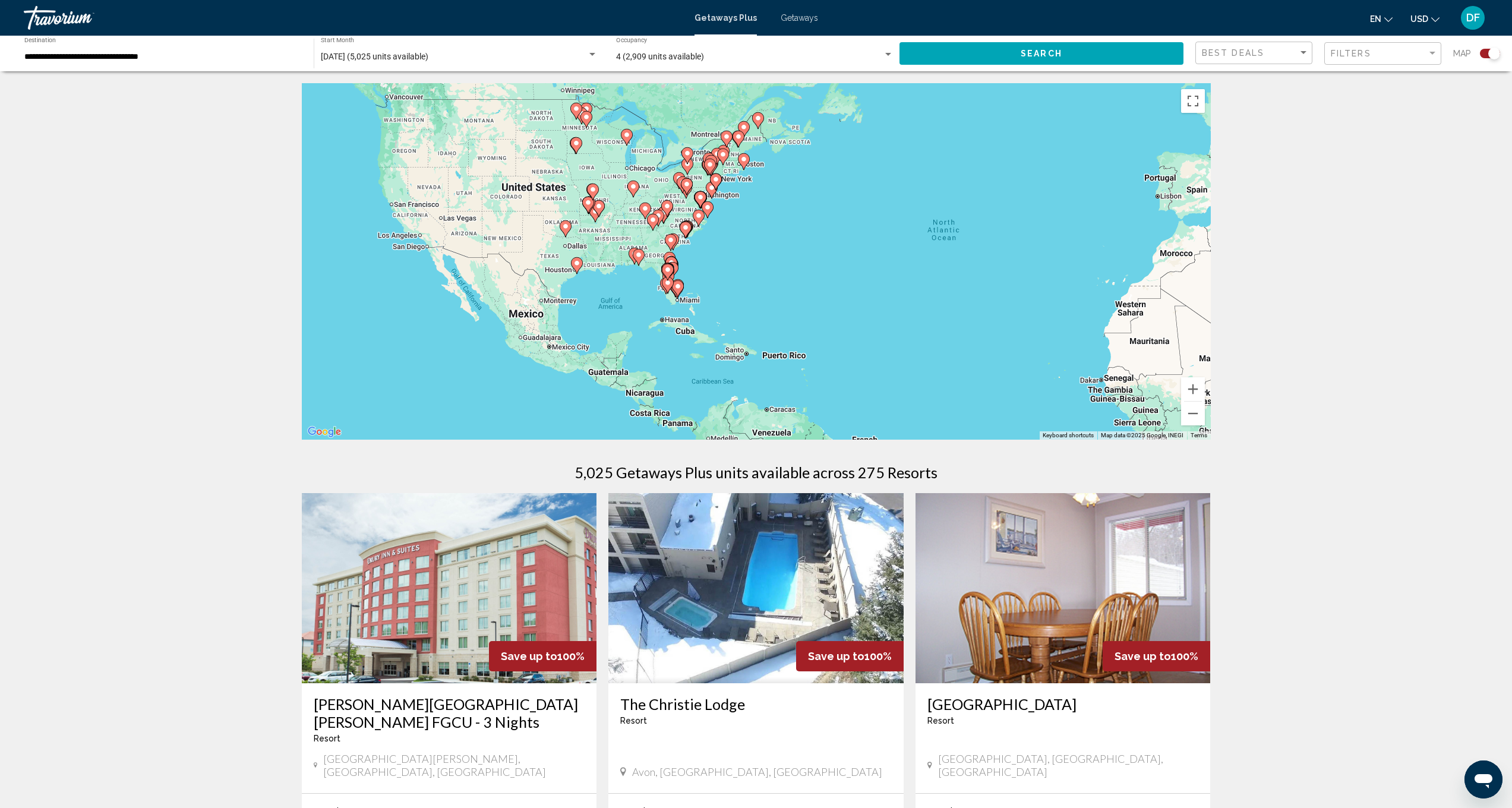
drag, startPoint x: 653, startPoint y: 244, endPoint x: 904, endPoint y: 249, distance: 251.0
click at [904, 249] on div "To activate drag with keyboard, press Alt + Enter. Once in keyboard drag state,…" at bounding box center [756, 261] width 909 height 357
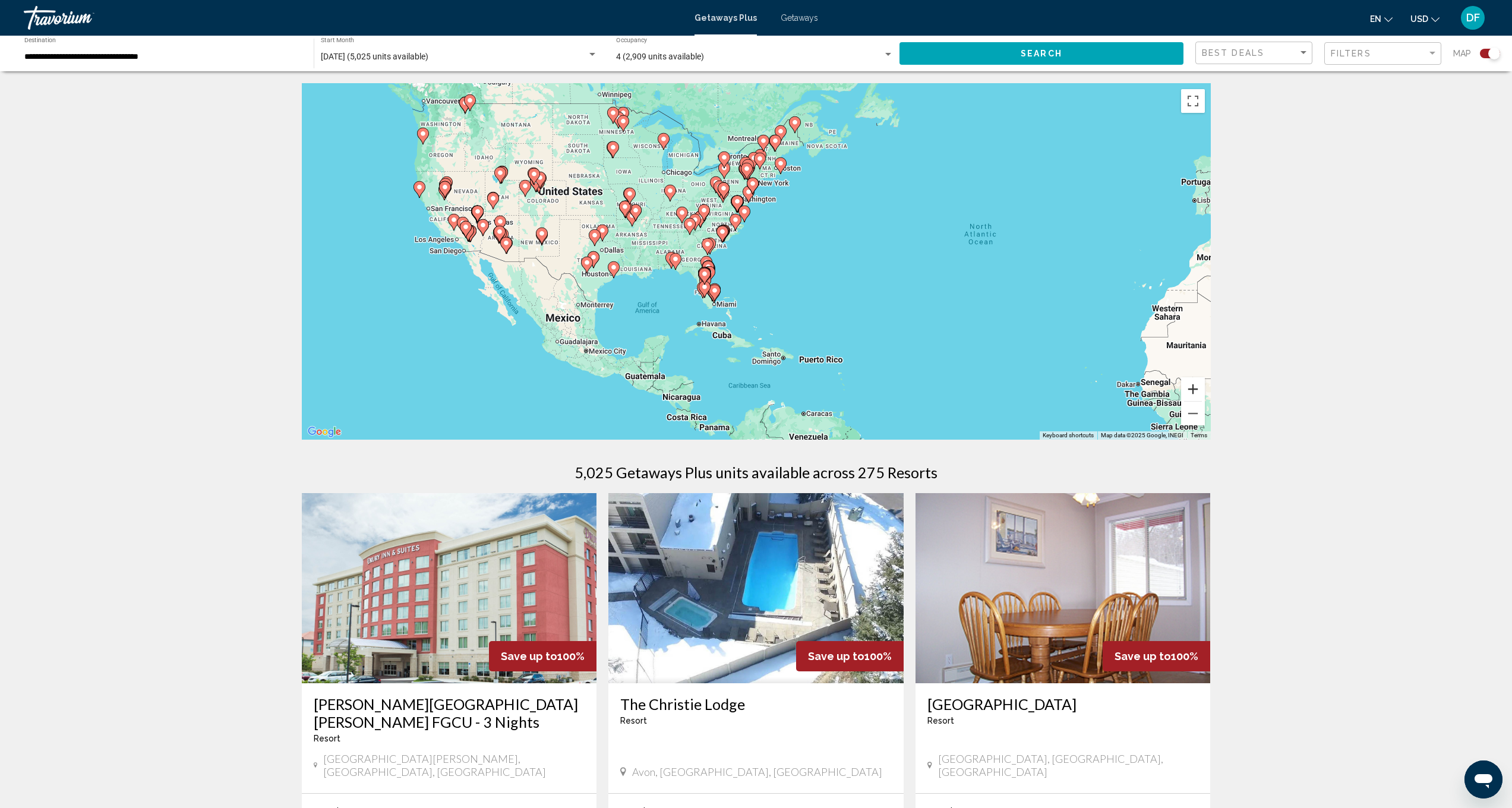
click at [1199, 383] on button "Zoom in" at bounding box center [1193, 389] width 24 height 24
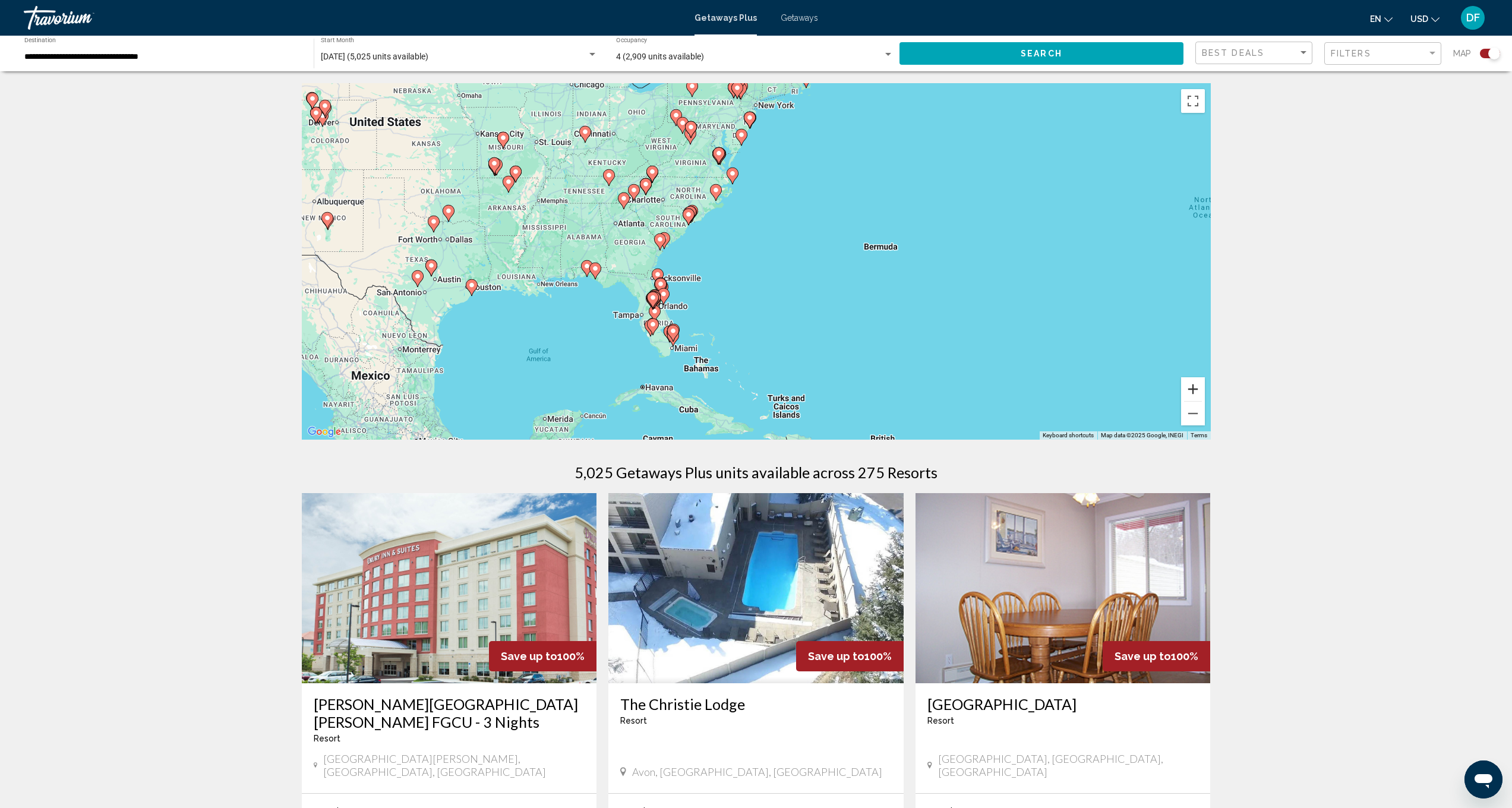
click at [1199, 383] on button "Zoom in" at bounding box center [1193, 389] width 24 height 24
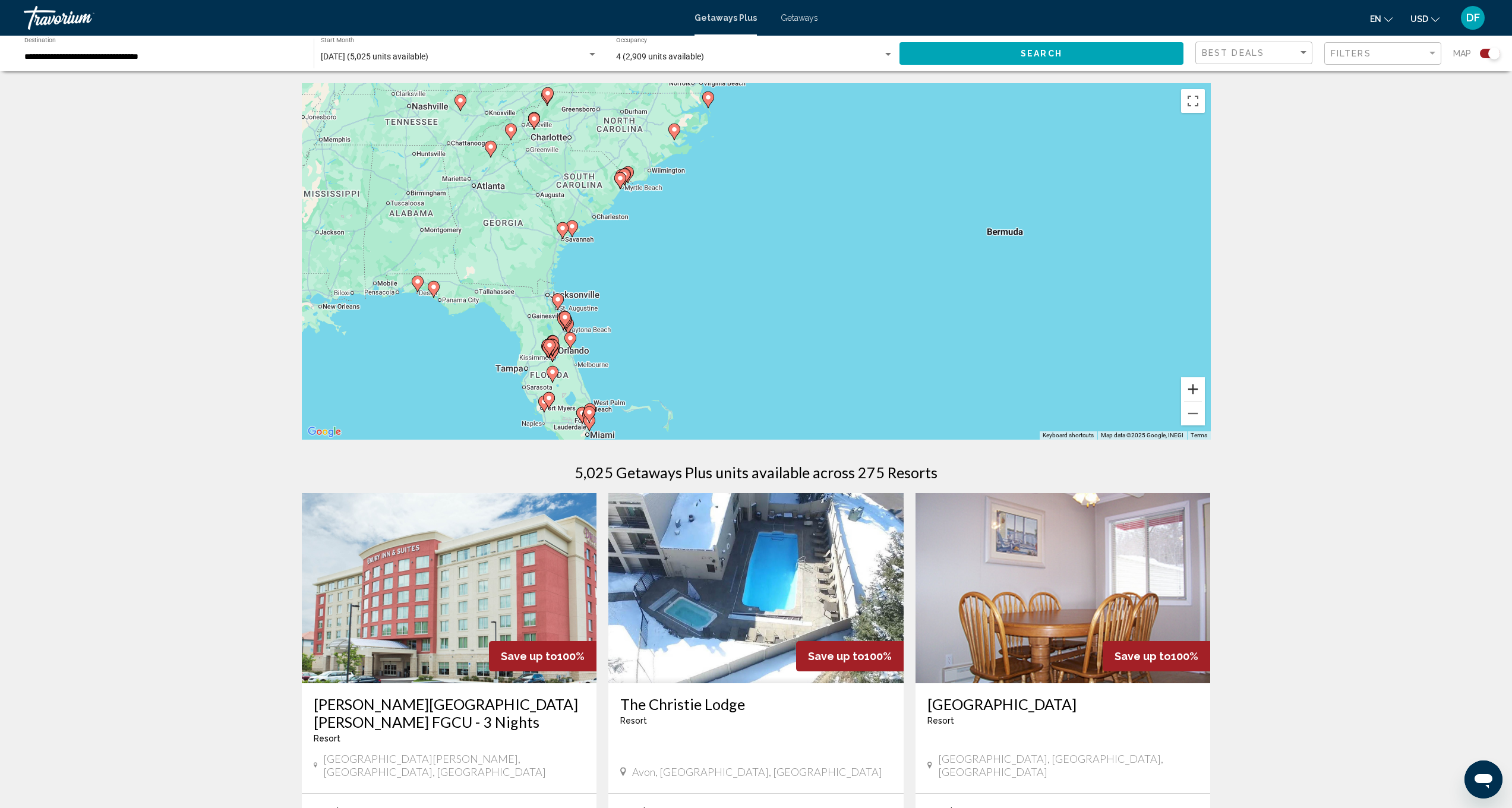
click at [1199, 383] on button "Zoom in" at bounding box center [1193, 389] width 24 height 24
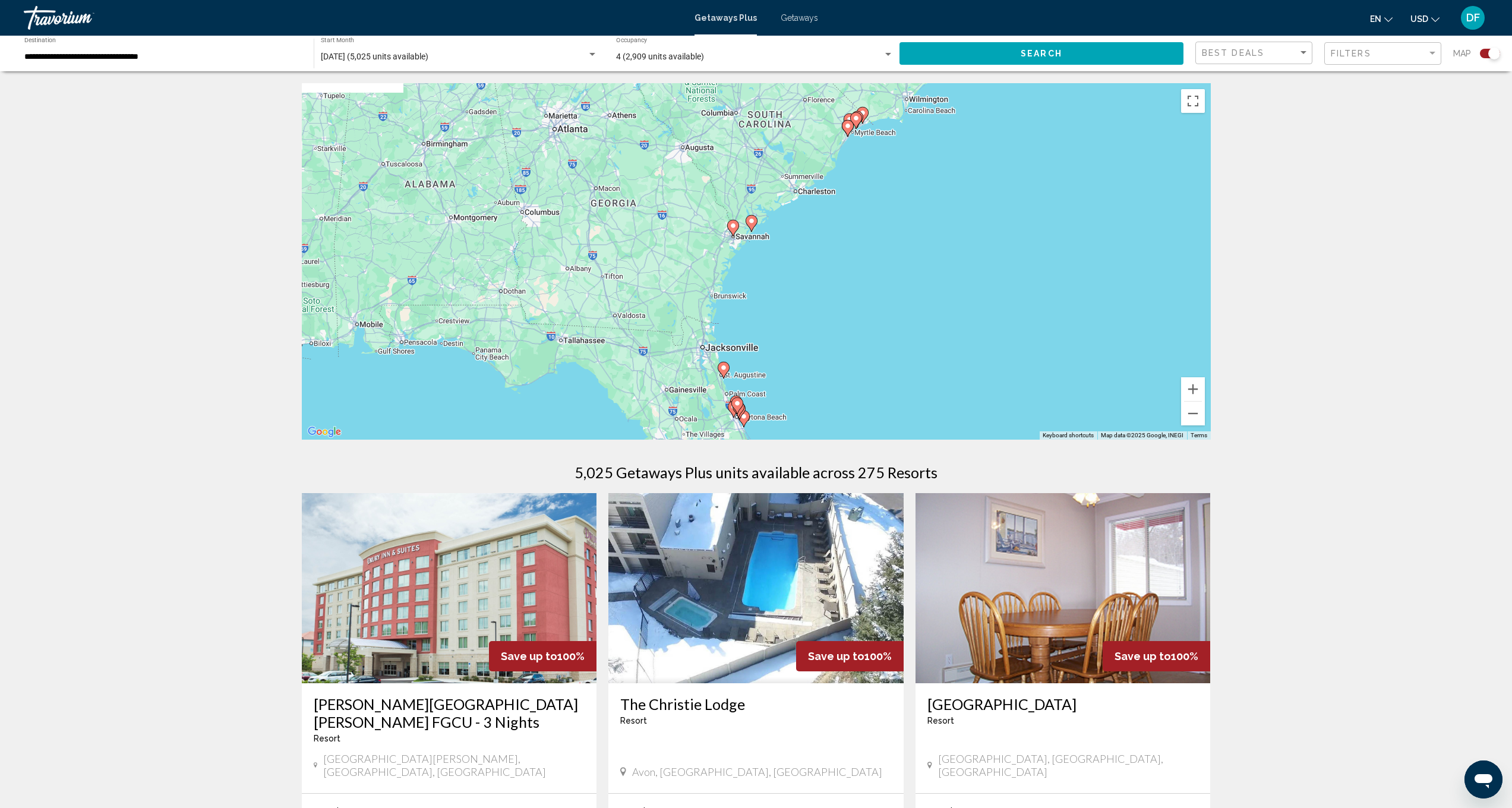
drag, startPoint x: 723, startPoint y: 238, endPoint x: 1075, endPoint y: 271, distance: 353.5
click at [1075, 271] on div "To activate drag with keyboard, press Alt + Enter. Once in keyboard drag state,…" at bounding box center [756, 261] width 909 height 357
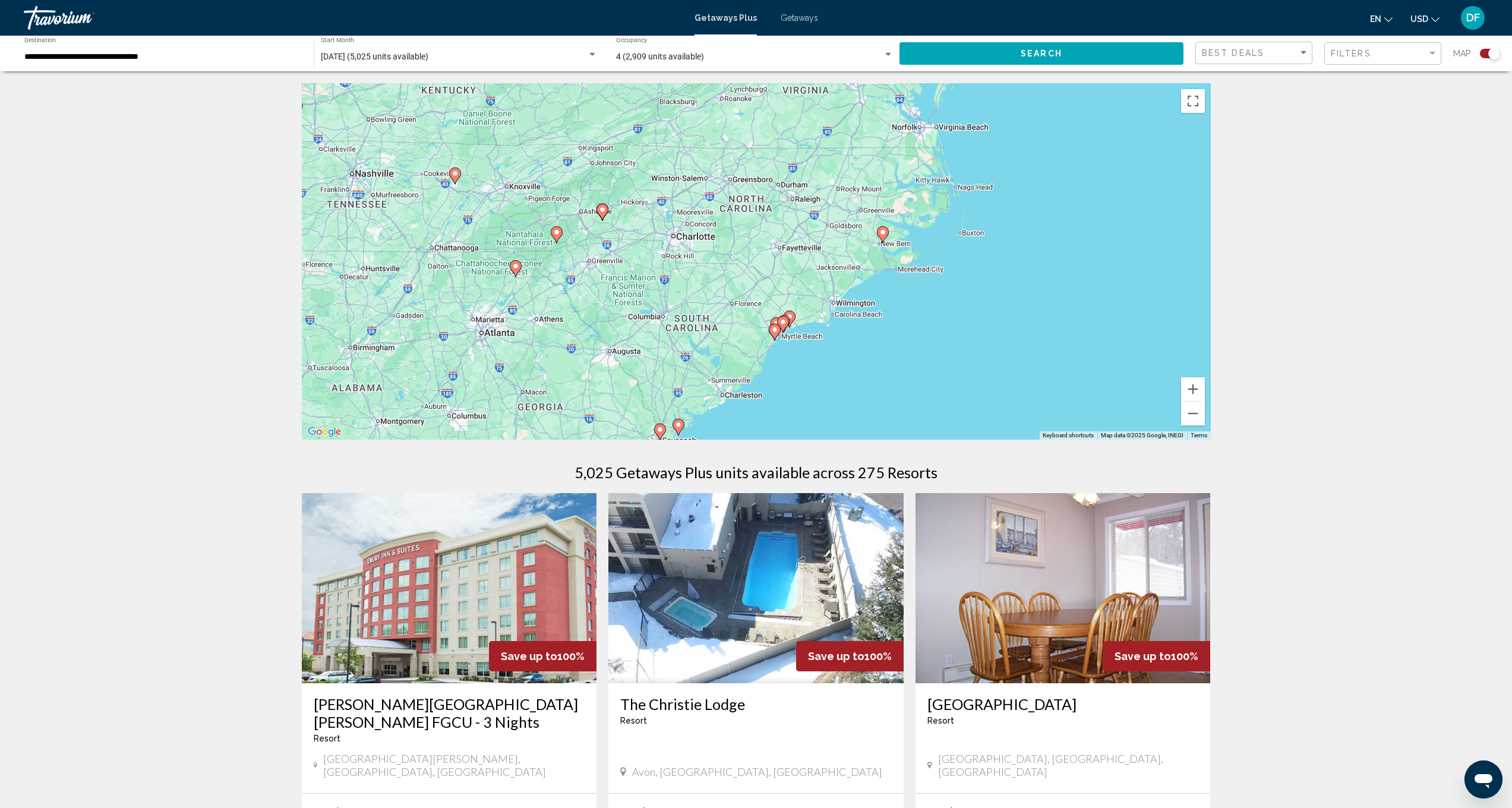
drag, startPoint x: 855, startPoint y: 227, endPoint x: 727, endPoint y: 335, distance: 167.5
click at [727, 335] on div "To activate drag with keyboard, press Alt + Enter. Once in keyboard drag state,…" at bounding box center [756, 261] width 909 height 357
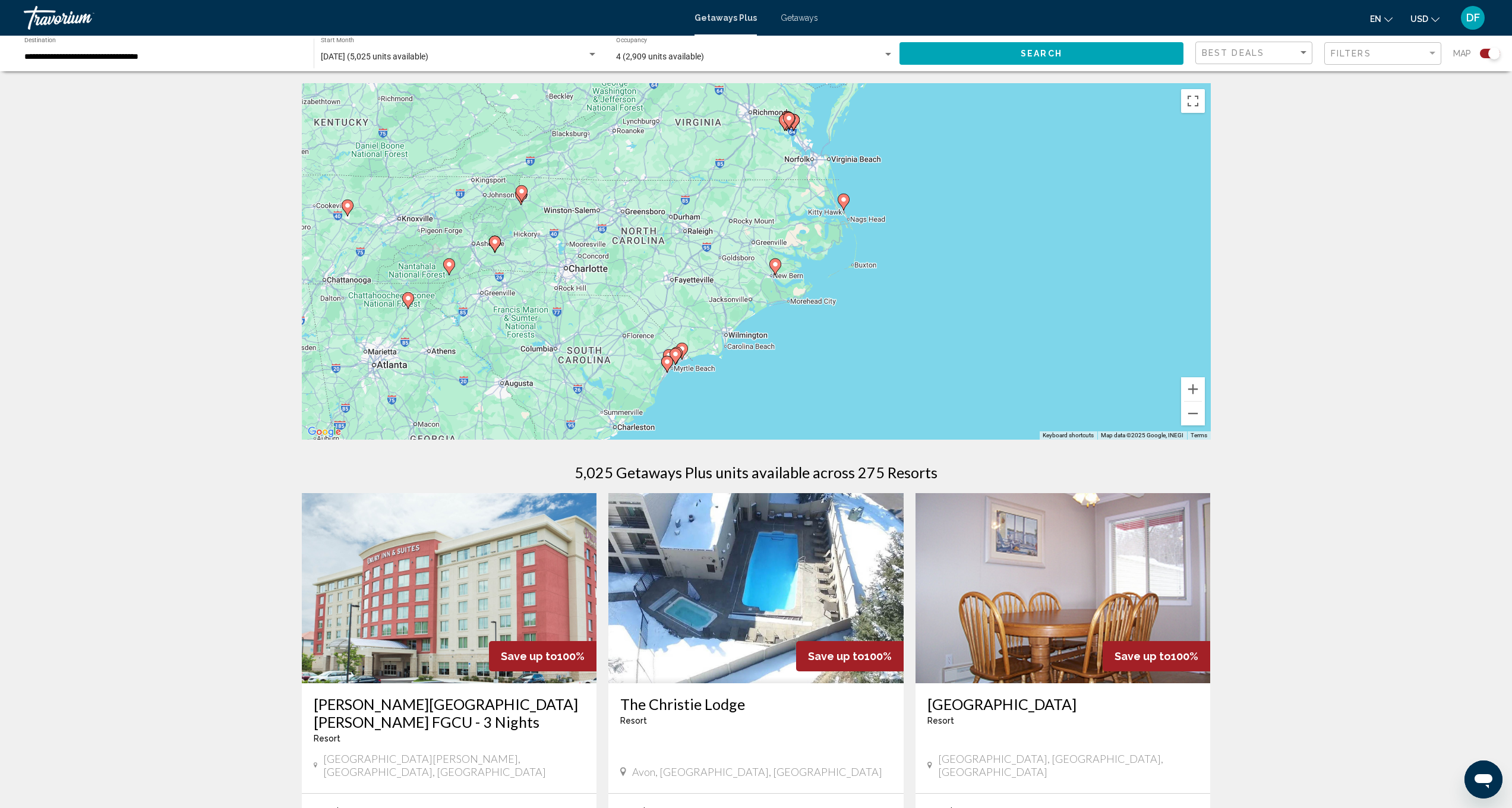
drag, startPoint x: 827, startPoint y: 262, endPoint x: 720, endPoint y: 294, distance: 111.7
click at [720, 294] on div "To activate drag with keyboard, press Alt + Enter. Once in keyboard drag state,…" at bounding box center [756, 261] width 909 height 357
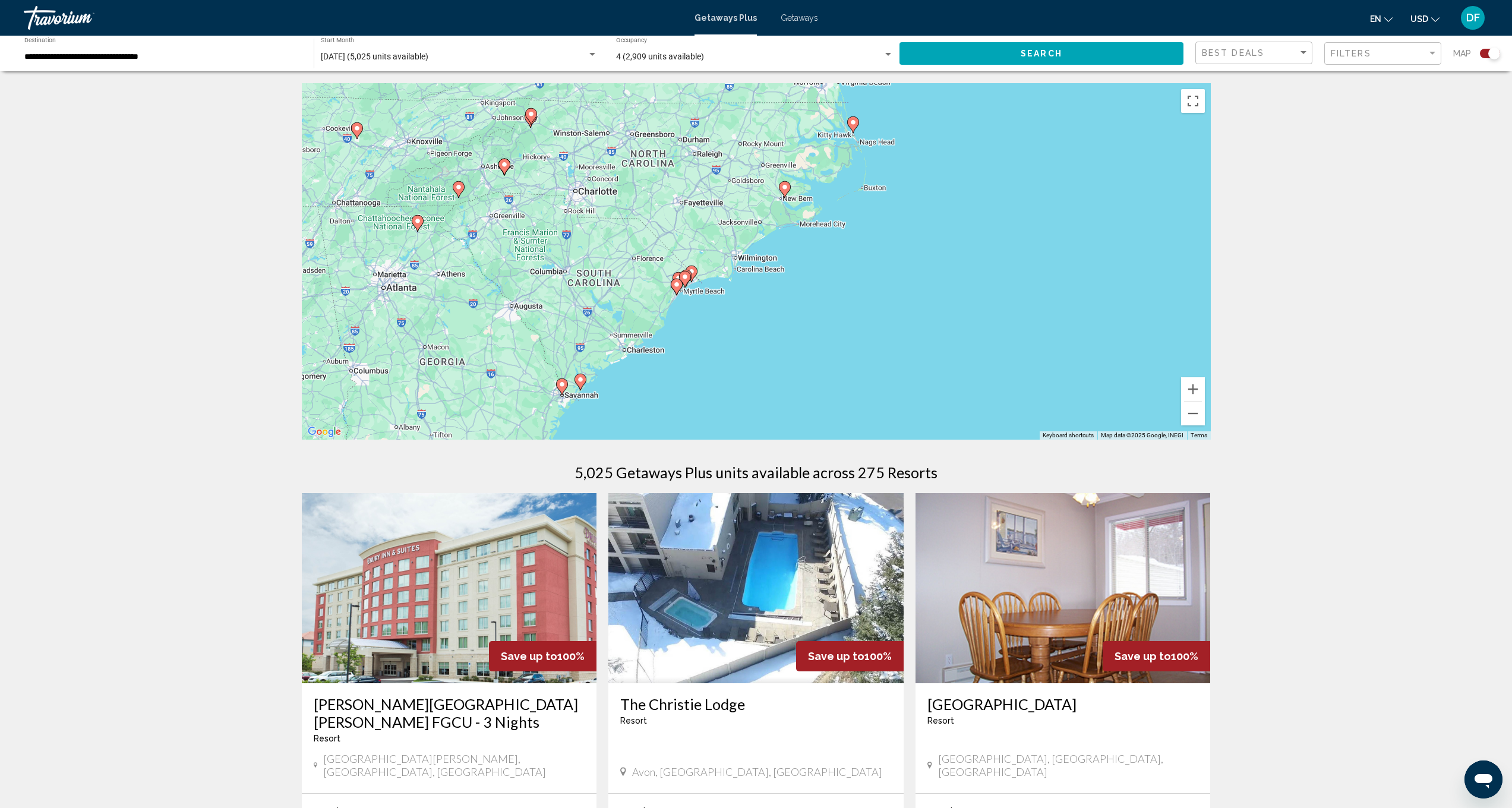
drag, startPoint x: 835, startPoint y: 207, endPoint x: 839, endPoint y: 118, distance: 89.1
click at [840, 90] on div "To activate drag with keyboard, press Alt + Enter. Once in keyboard drag state,…" at bounding box center [756, 261] width 909 height 357
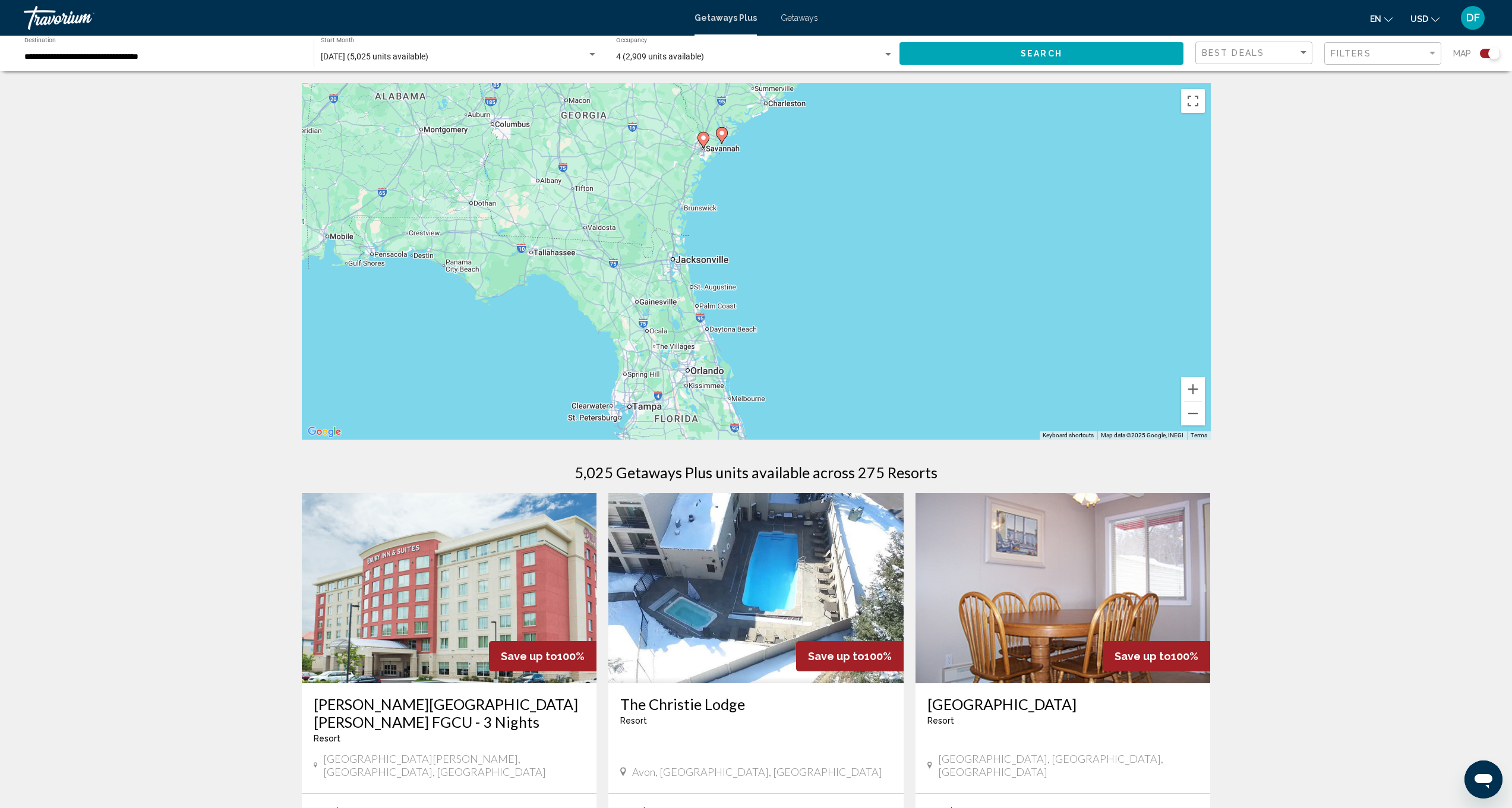
drag, startPoint x: 812, startPoint y: 291, endPoint x: 974, endPoint y: 101, distance: 249.7
click at [974, 101] on div "To activate drag with keyboard, press Alt + Enter. Once in keyboard drag state,…" at bounding box center [756, 261] width 909 height 357
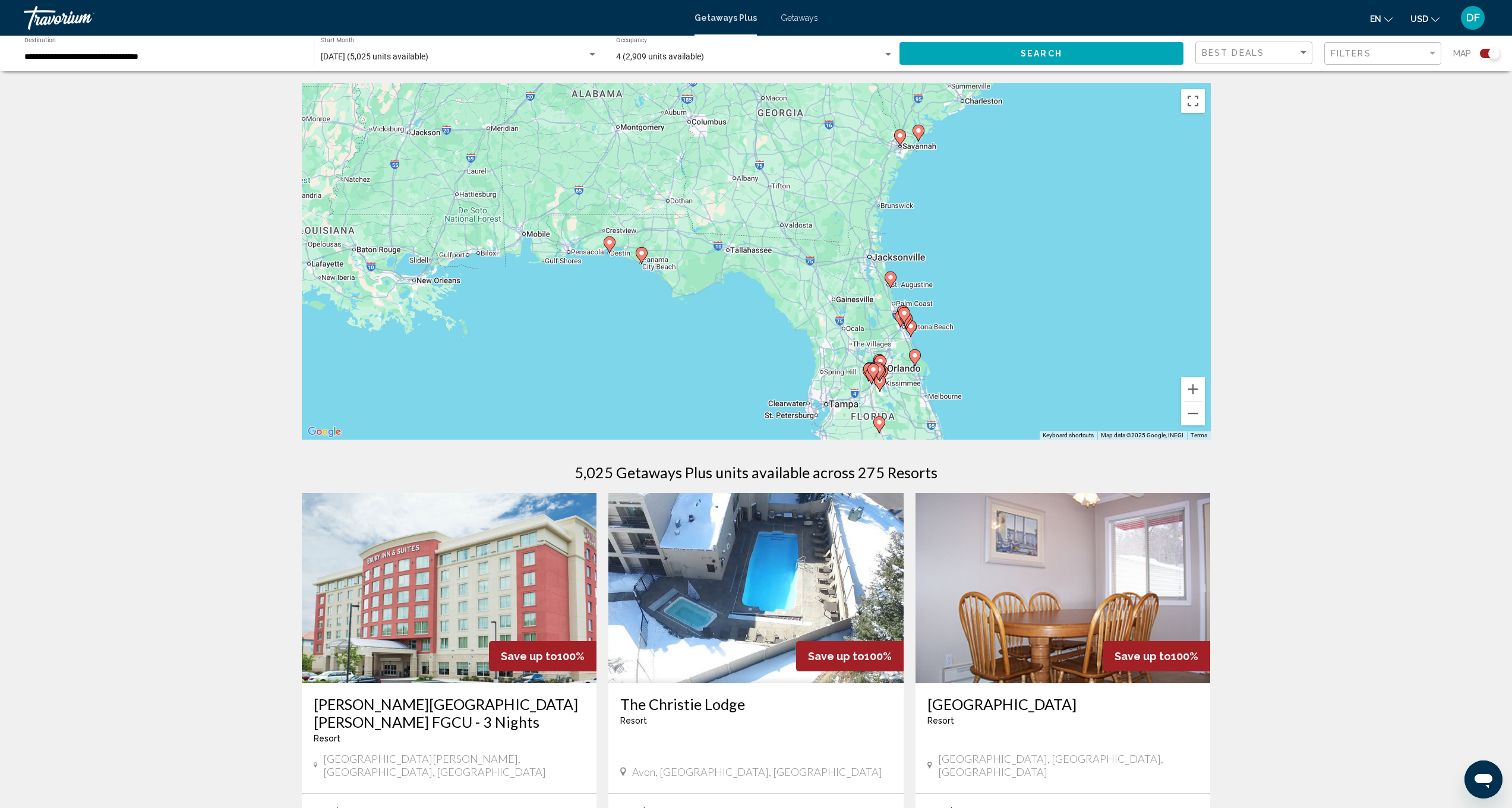
drag, startPoint x: 836, startPoint y: 287, endPoint x: 1020, endPoint y: 370, distance: 201.9
click at [1020, 370] on div "To activate drag with keyboard, press Alt + Enter. Once in keyboard drag state,…" at bounding box center [756, 261] width 909 height 357
click at [643, 254] on image "Main content" at bounding box center [641, 252] width 7 height 7
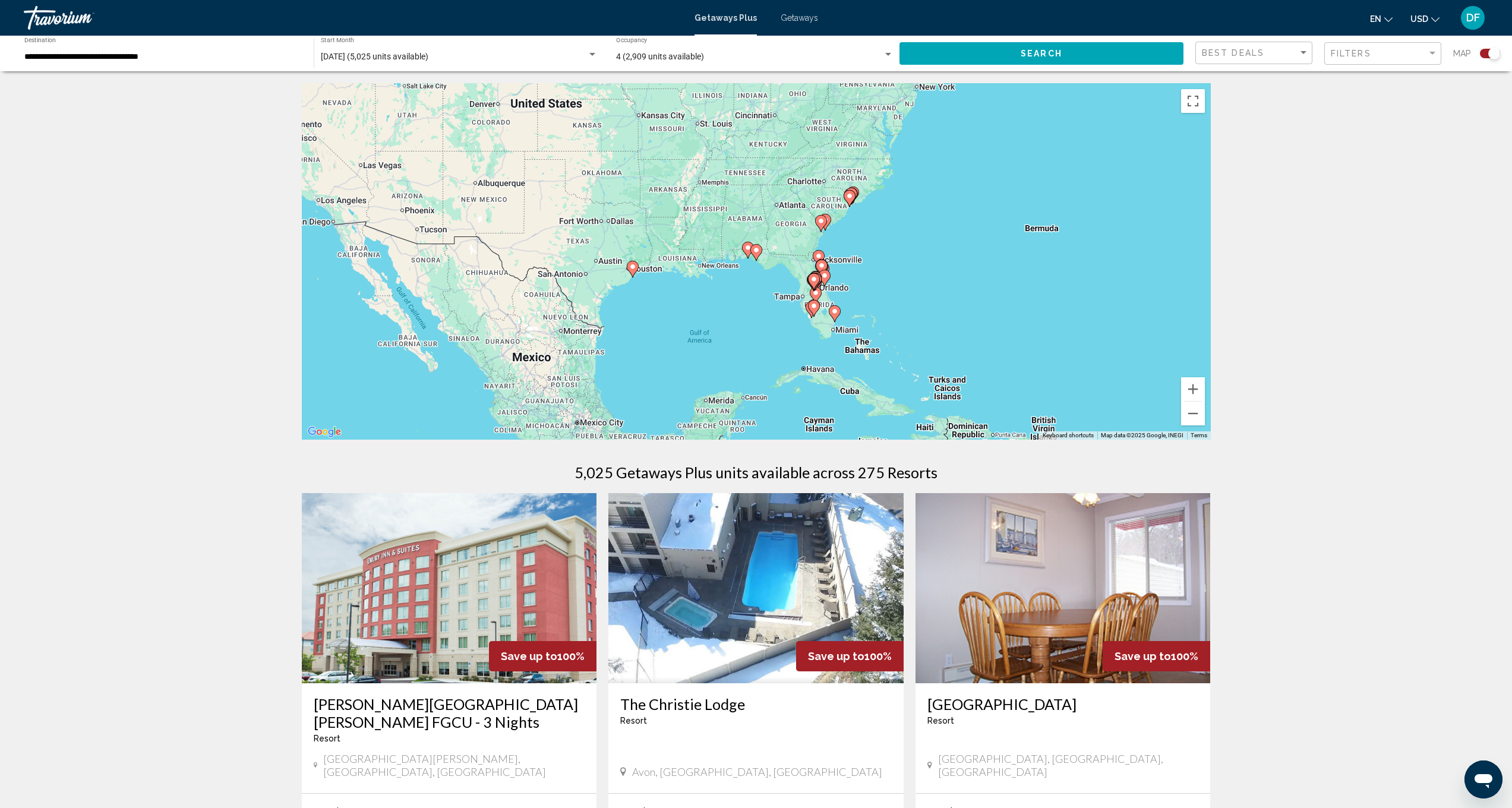
click at [756, 249] on image "Main content" at bounding box center [756, 249] width 7 height 7
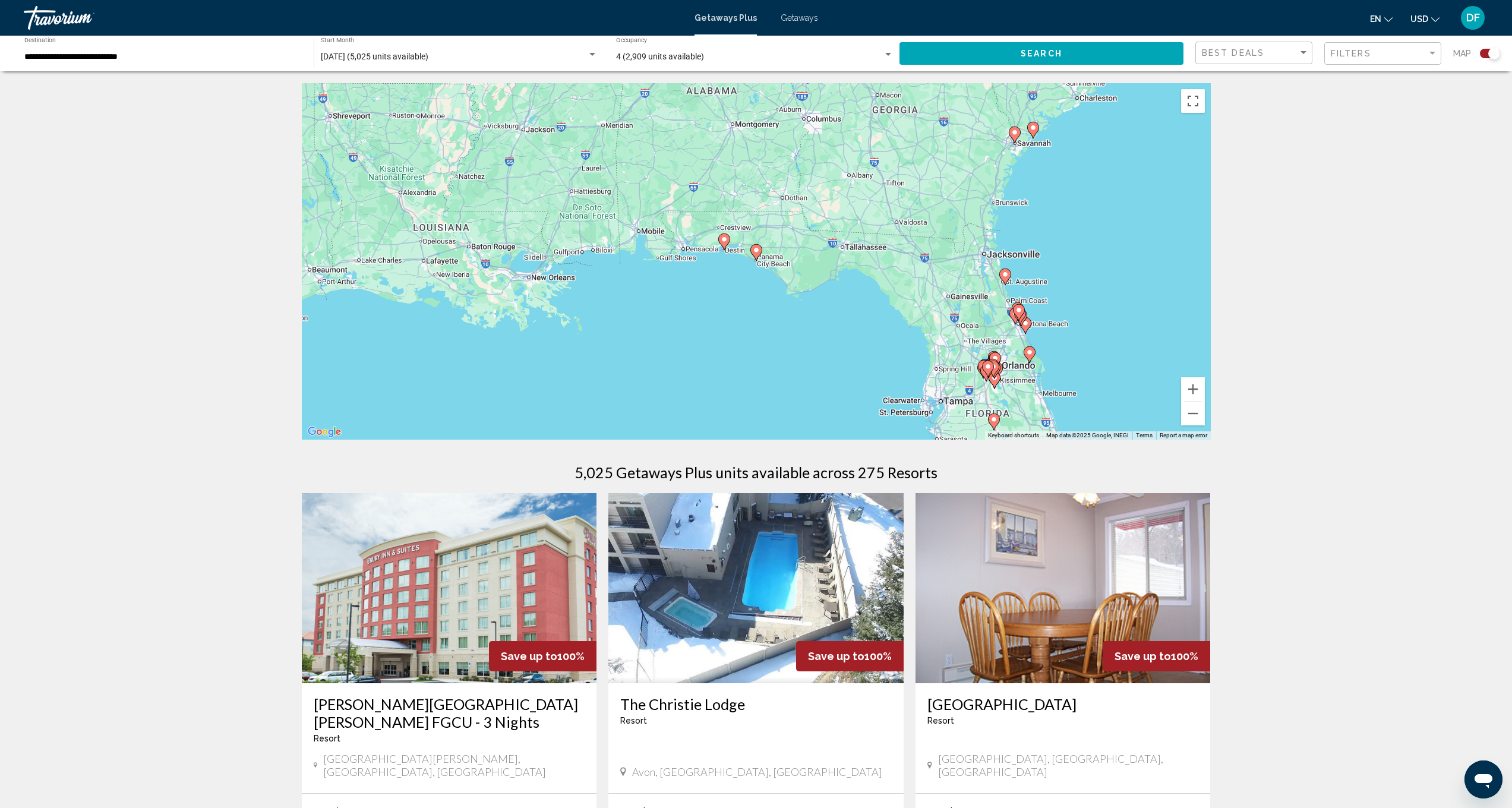
click at [756, 252] on image "Main content" at bounding box center [756, 249] width 7 height 7
type input "**********"
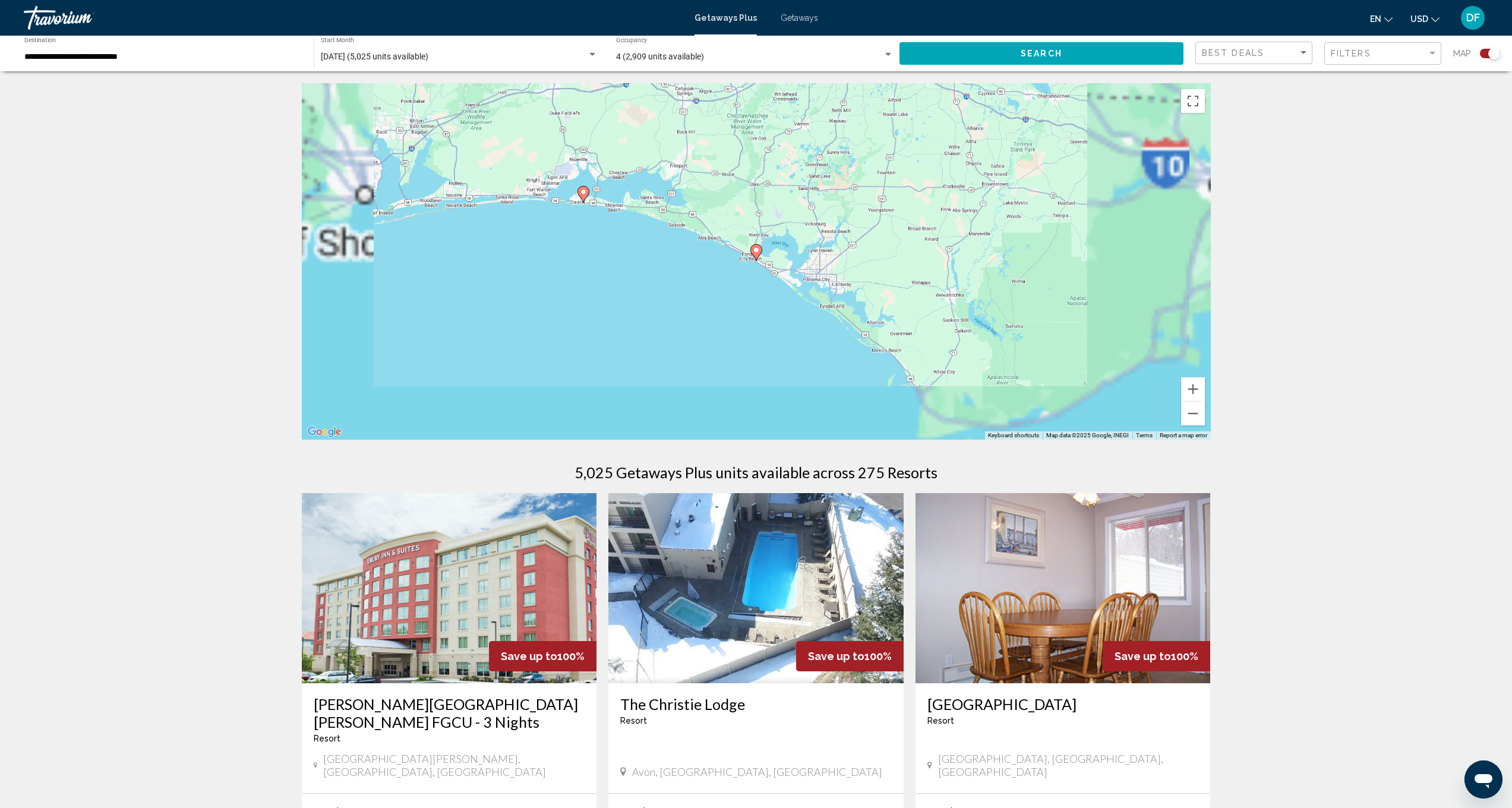
click at [756, 252] on image "Main content" at bounding box center [756, 249] width 7 height 7
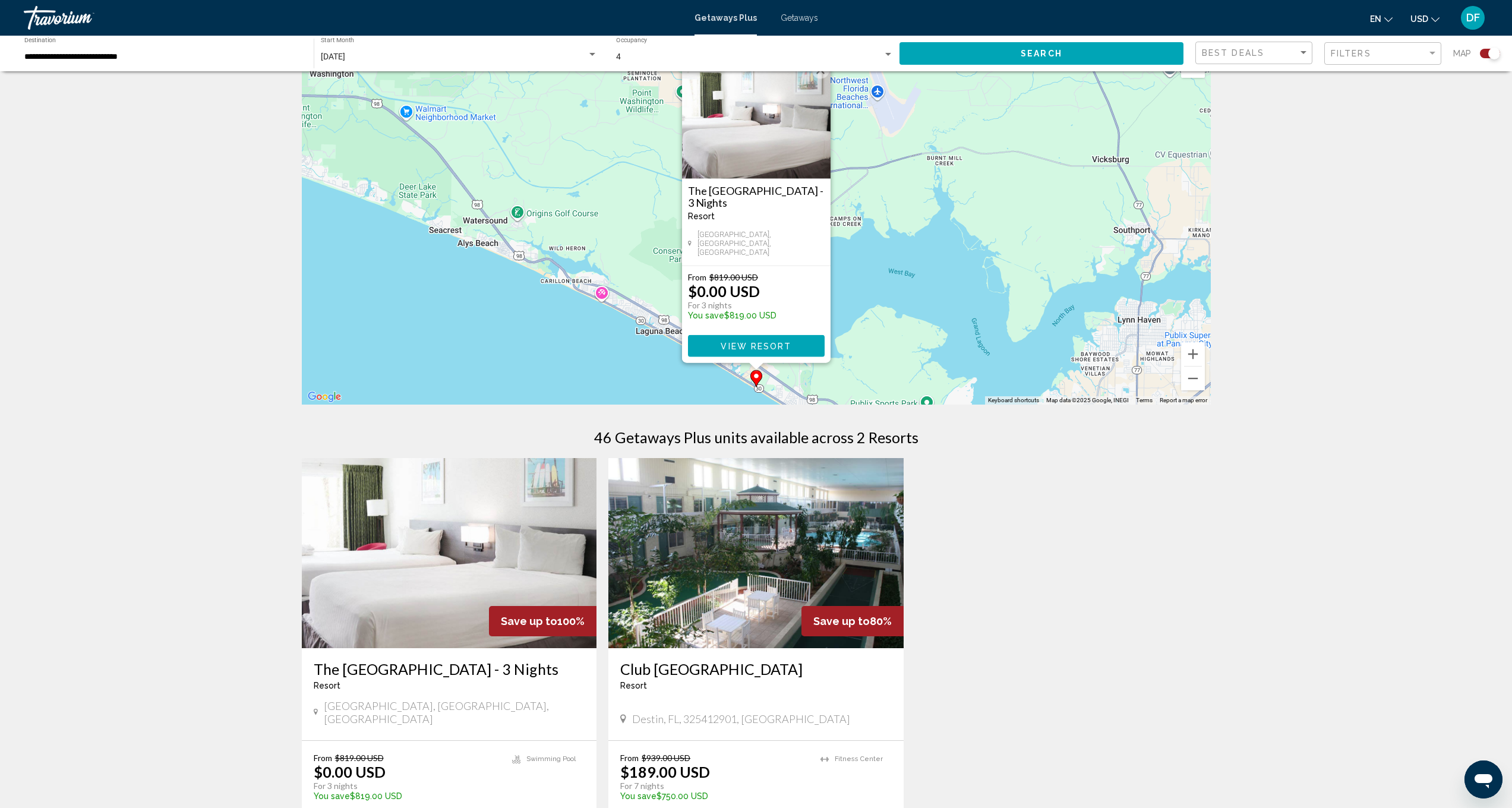
scroll to position [264, 0]
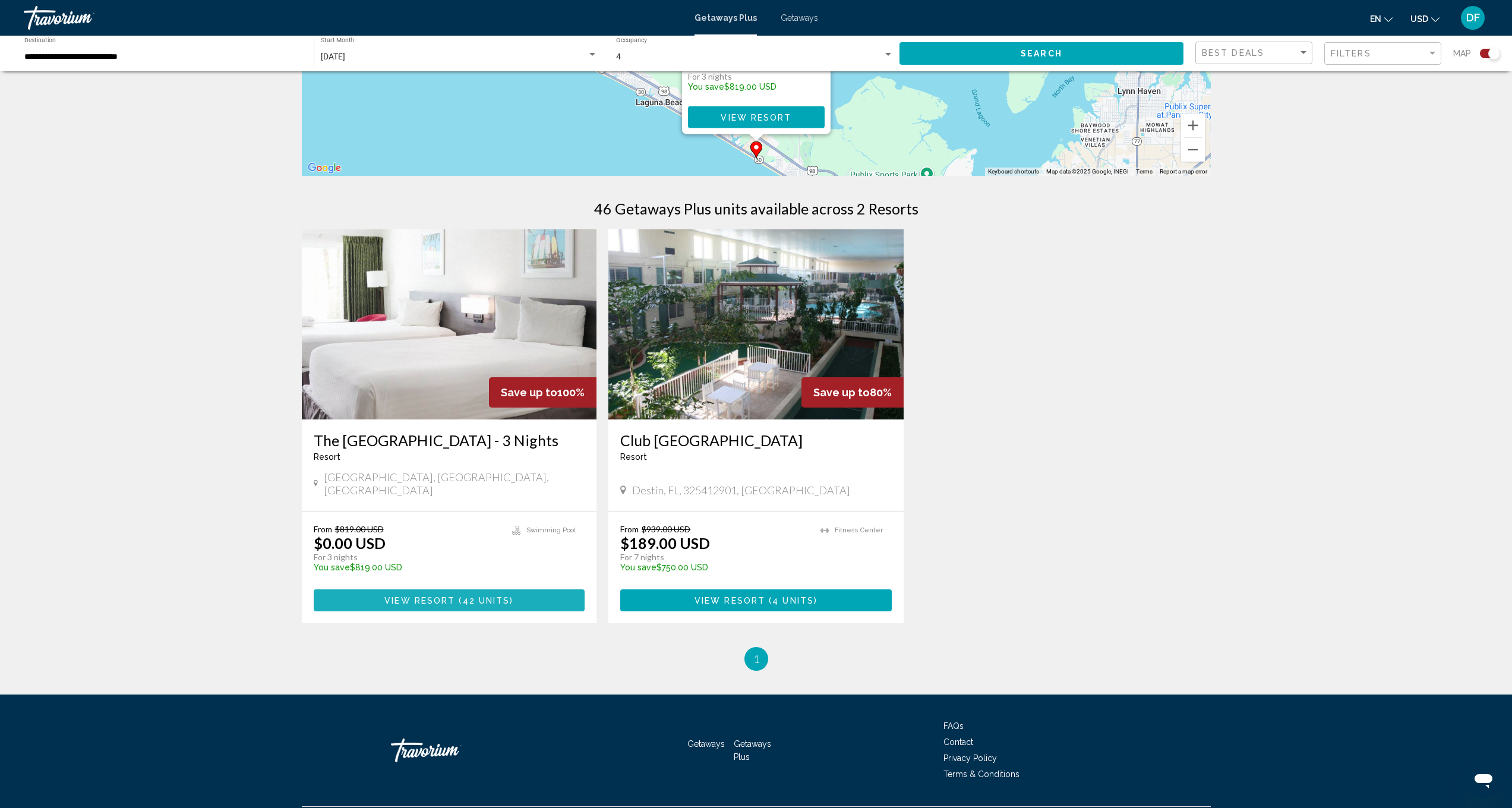
click at [444, 596] on span "View Resort" at bounding box center [419, 601] width 71 height 9
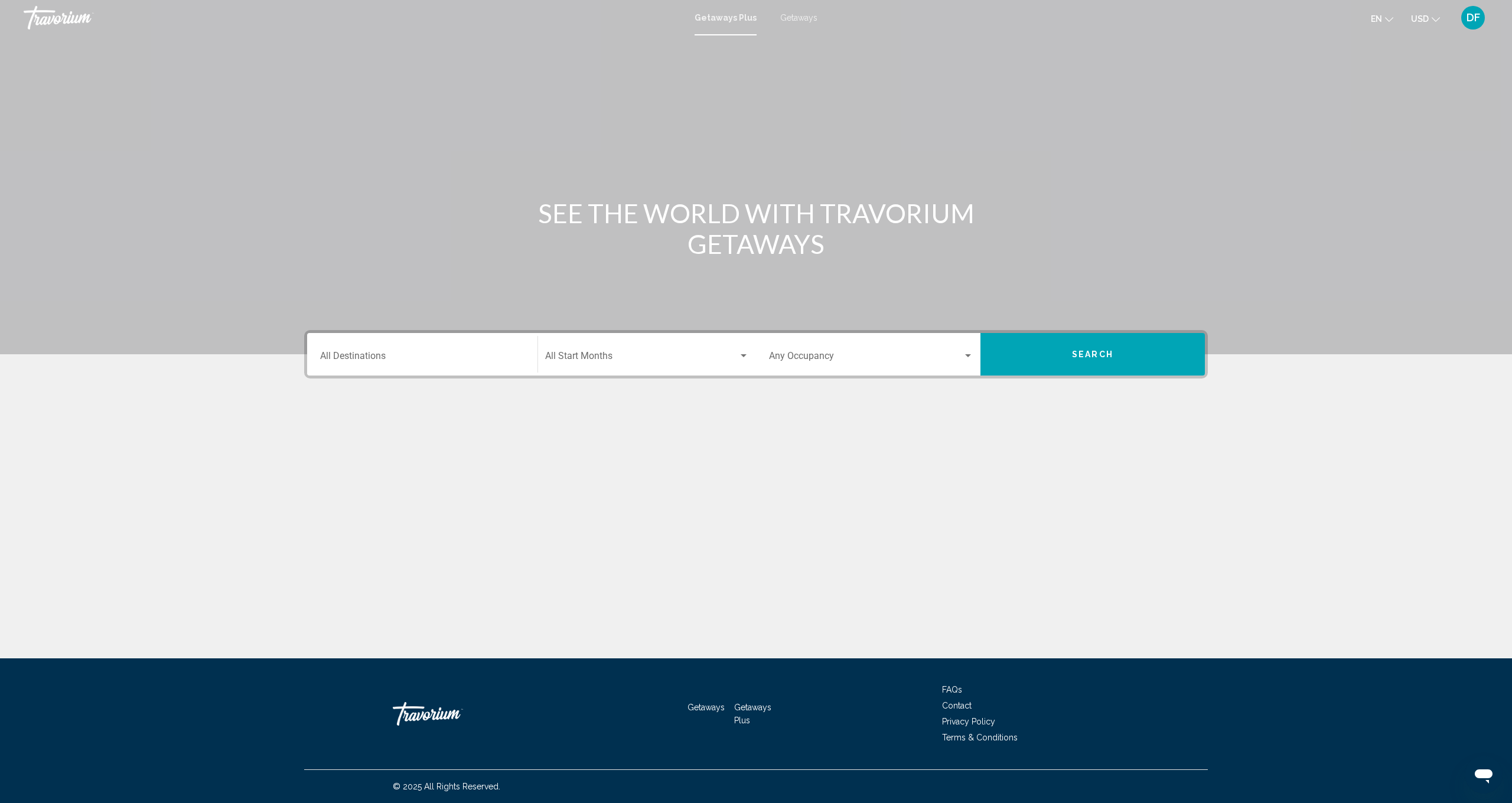
click at [409, 355] on input "Destination All Destinations" at bounding box center [422, 358] width 205 height 11
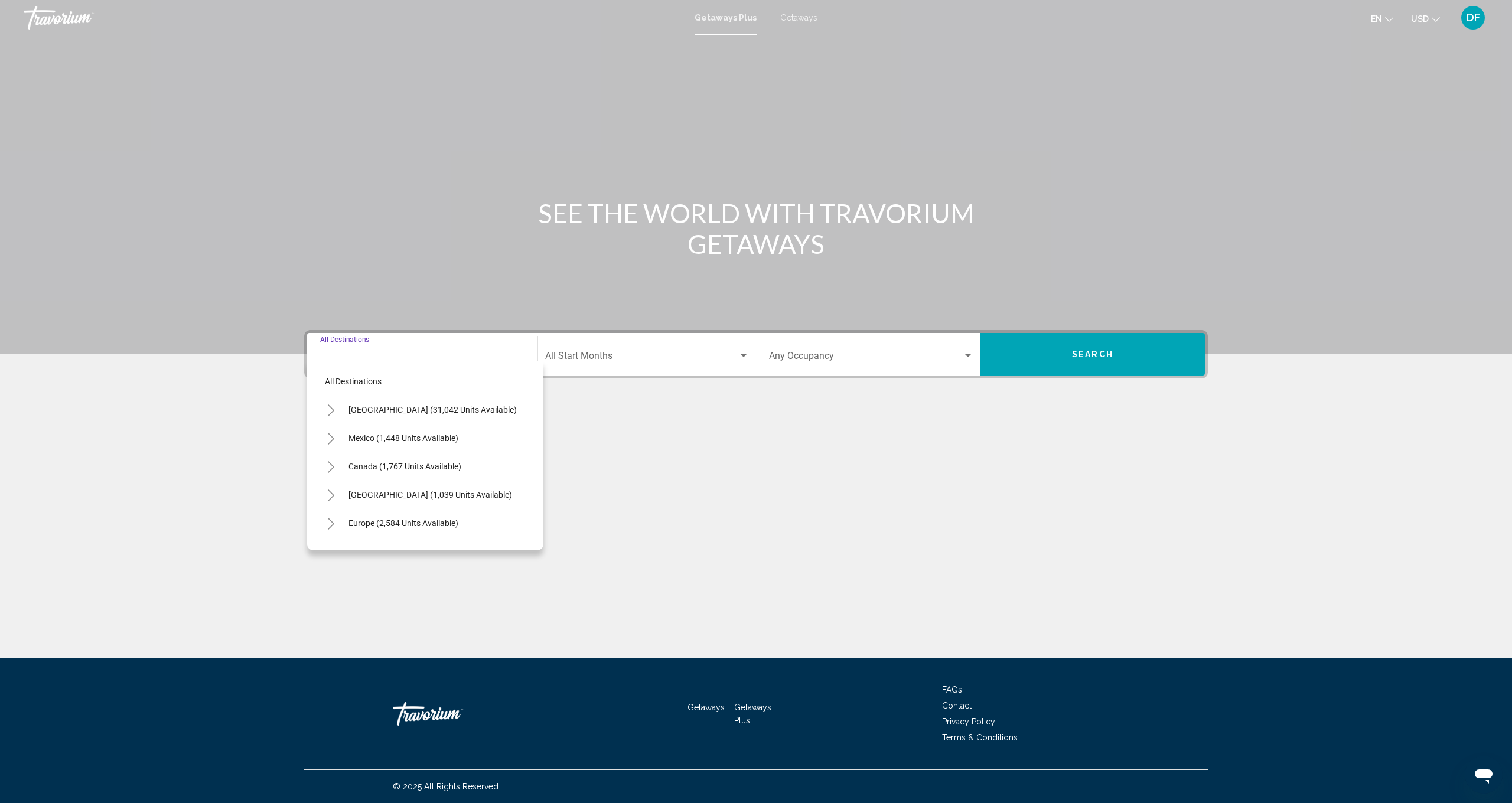
click at [1472, 23] on div "DF" at bounding box center [1473, 17] width 23 height 23
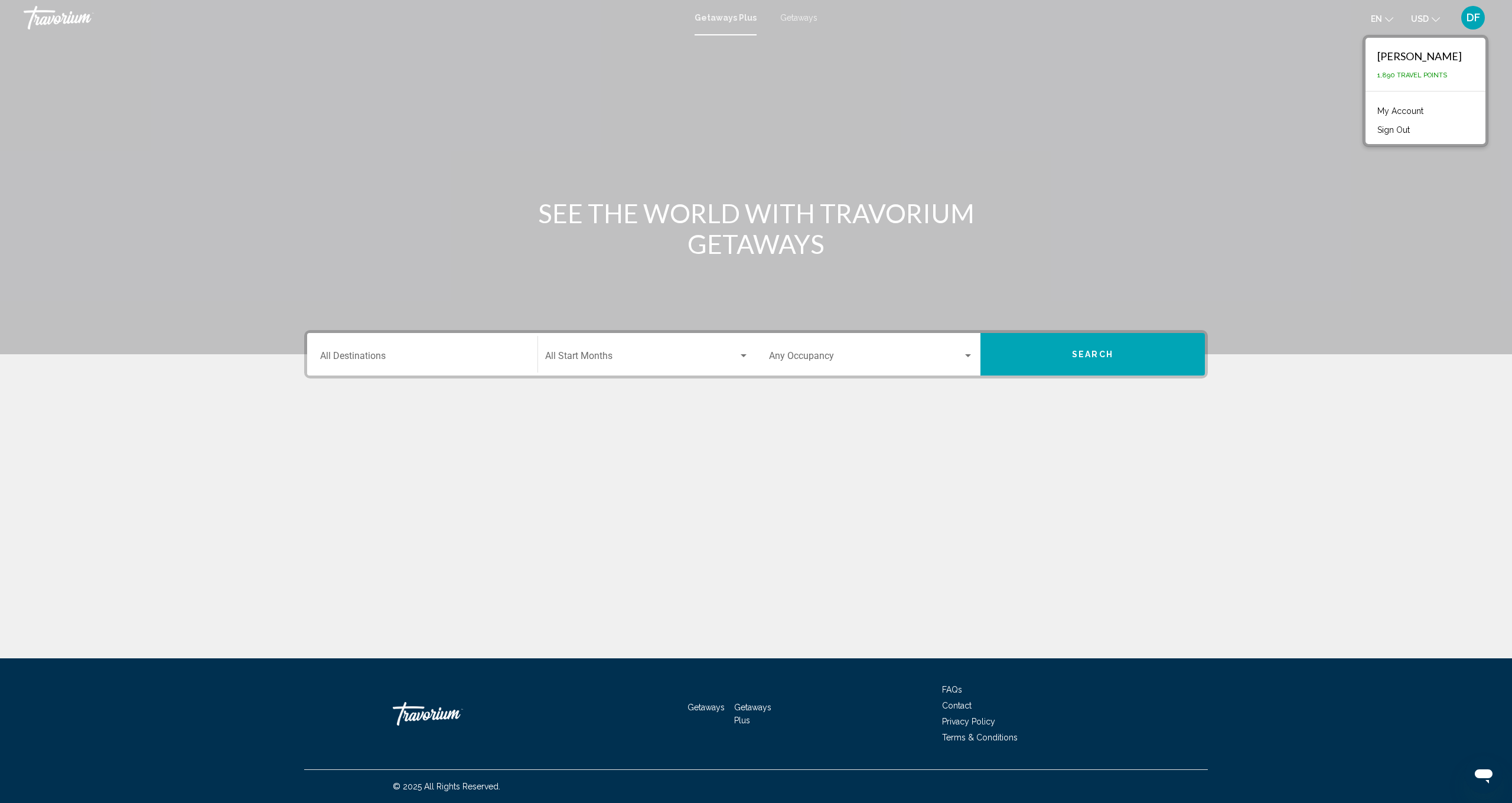
click at [1396, 113] on link "My Account" at bounding box center [1401, 111] width 58 height 15
